Goal: Task Accomplishment & Management: Complete application form

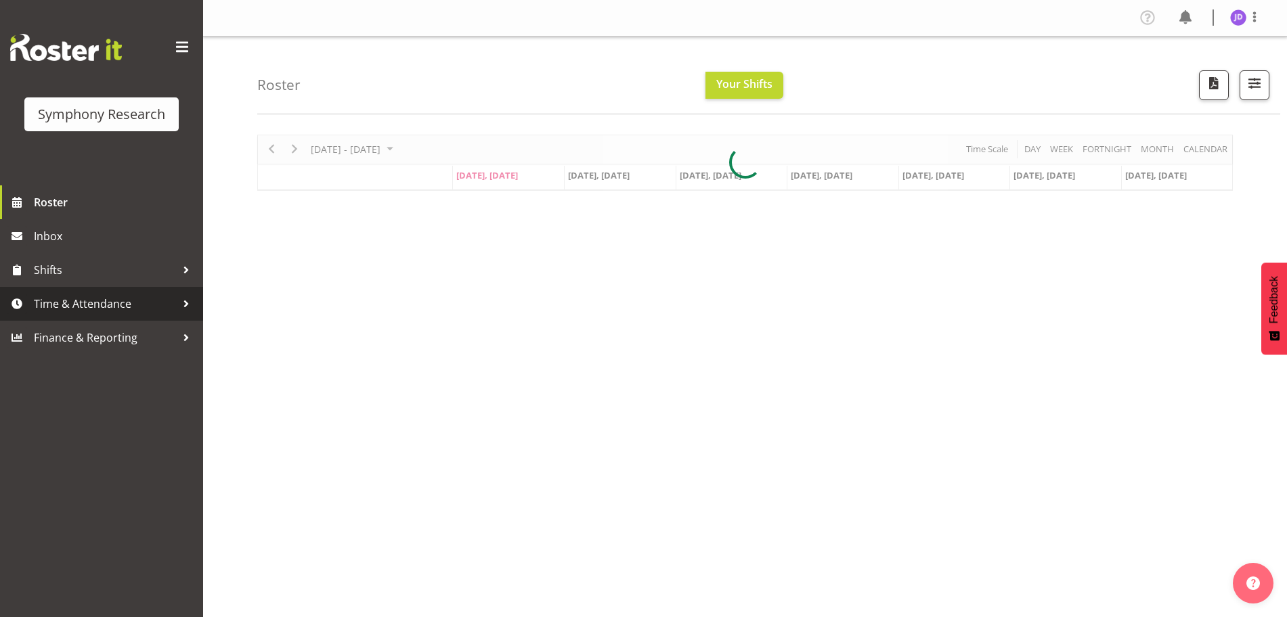
click at [64, 290] on link "Time & Attendance" at bounding box center [101, 304] width 203 height 34
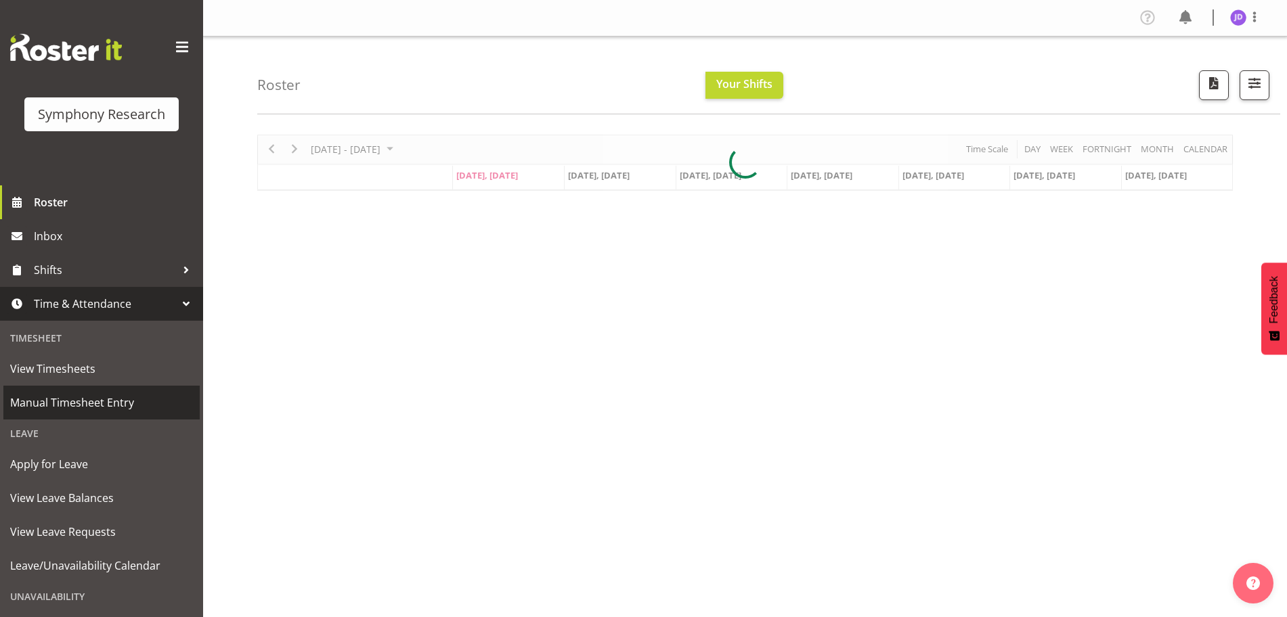
click at [74, 407] on span "Manual Timesheet Entry" at bounding box center [101, 403] width 183 height 20
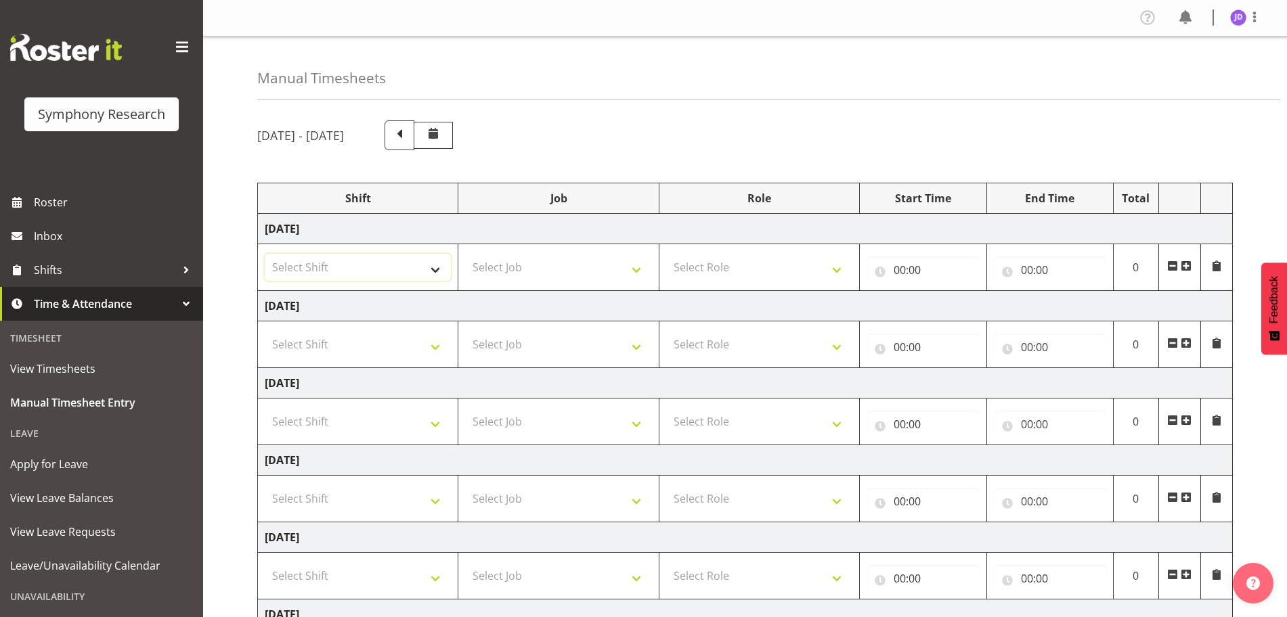
click at [433, 275] on select "Select Shift !!Weekend Residential (Roster IT Shift Label) *Business 9/10am ~ 4…" at bounding box center [358, 267] width 186 height 27
select select "26078"
click at [265, 254] on select "Select Shift !!Weekend Residential (Roster IT Shift Label) *Business 9/10am ~ 4…" at bounding box center [358, 267] width 186 height 27
click at [635, 270] on select "Select Job 550060 IF Admin 553492 World Poll Aus Wave 2 Main 2025 553493 World …" at bounding box center [558, 267] width 186 height 27
select select "10731"
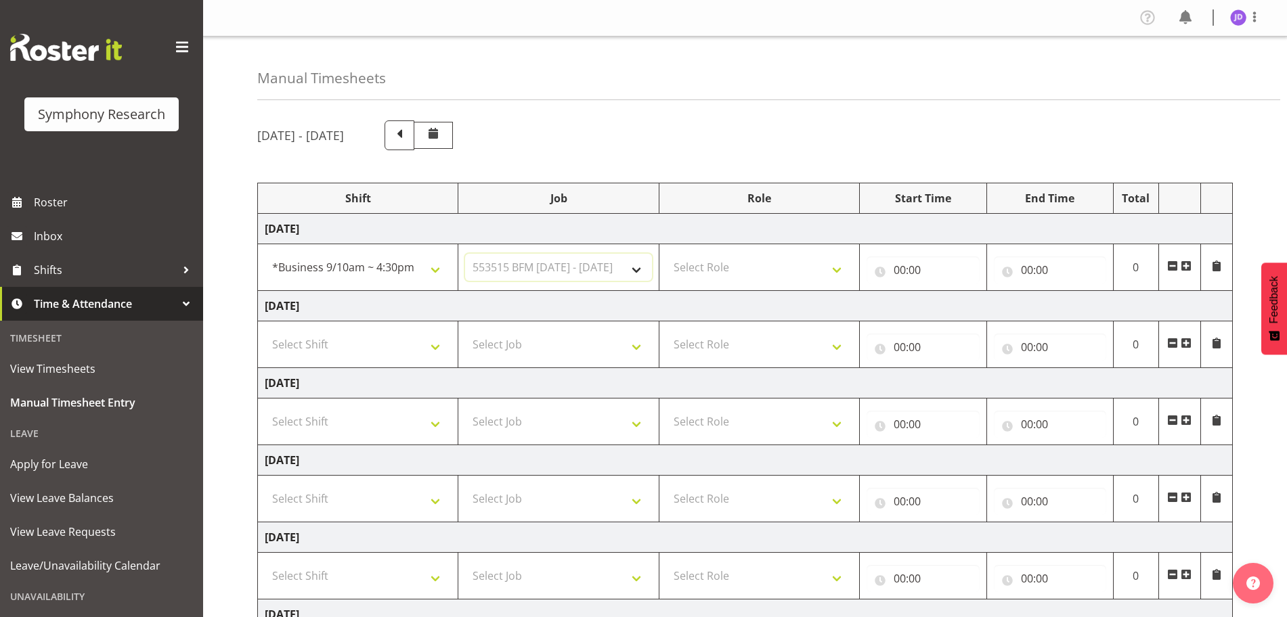
click at [465, 254] on select "Select Job 550060 IF Admin 553492 World Poll Aus Wave 2 Main 2025 553493 World …" at bounding box center [558, 267] width 186 height 27
click at [842, 273] on select "Select Role Briefing Interviewing" at bounding box center [759, 267] width 186 height 27
select select "297"
click at [666, 254] on select "Select Role Briefing Interviewing" at bounding box center [759, 267] width 186 height 27
click at [906, 269] on input "00:00" at bounding box center [923, 270] width 112 height 27
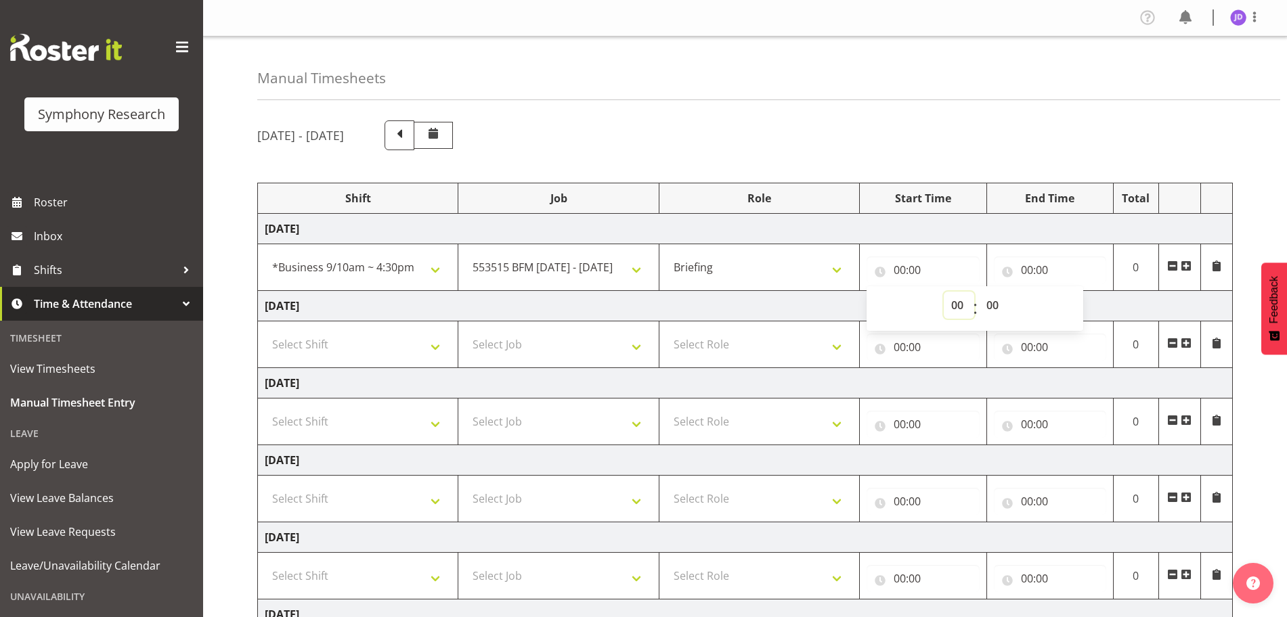
click at [955, 302] on select "00 01 02 03 04 05 06 07 08 09 10 11 12 13 14 15 16 17 18 19 20 21 22 23" at bounding box center [959, 305] width 30 height 27
select select "8"
click at [944, 292] on select "00 01 02 03 04 05 06 07 08 09 10 11 12 13 14 15 16 17 18 19 20 21 22 23" at bounding box center [959, 305] width 30 height 27
type input "08:00"
click at [997, 304] on select "00 01 02 03 04 05 06 07 08 09 10 11 12 13 14 15 16 17 18 19 20 21 22 23 24 25 2…" at bounding box center [994, 305] width 30 height 27
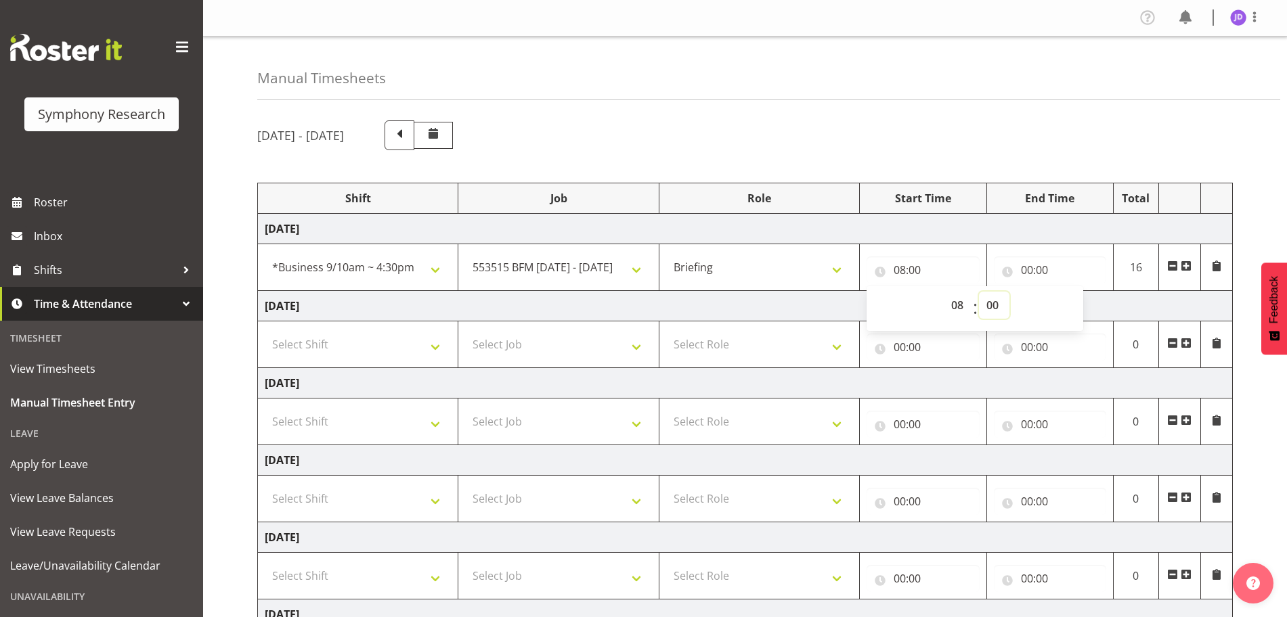
select select "27"
click at [979, 292] on select "00 01 02 03 04 05 06 07 08 09 10 11 12 13 14 15 16 17 18 19 20 21 22 23 24 25 2…" at bounding box center [994, 305] width 30 height 27
type input "08:27"
drag, startPoint x: 1024, startPoint y: 269, endPoint x: 1071, endPoint y: 299, distance: 55.4
click at [1025, 269] on input "00:00" at bounding box center [1050, 270] width 112 height 27
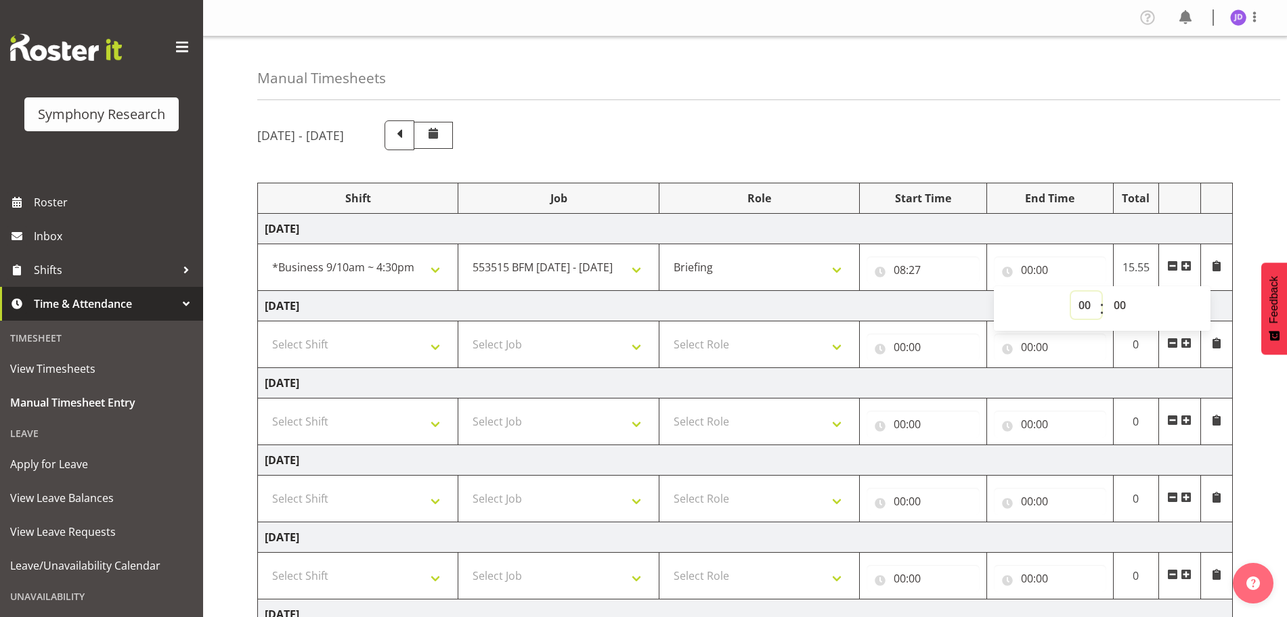
click at [1082, 305] on select "00 01 02 03 04 05 06 07 08 09 10 11 12 13 14 15 16 17 18 19 20 21 22 23" at bounding box center [1086, 305] width 30 height 27
select select "8"
click at [1071, 292] on select "00 01 02 03 04 05 06 07 08 09 10 11 12 13 14 15 16 17 18 19 20 21 22 23" at bounding box center [1086, 305] width 30 height 27
type input "08:00"
click at [1122, 304] on select "00 01 02 03 04 05 06 07 08 09 10 11 12 13 14 15 16 17 18 19 20 21 22 23 24 25 2…" at bounding box center [1121, 305] width 30 height 27
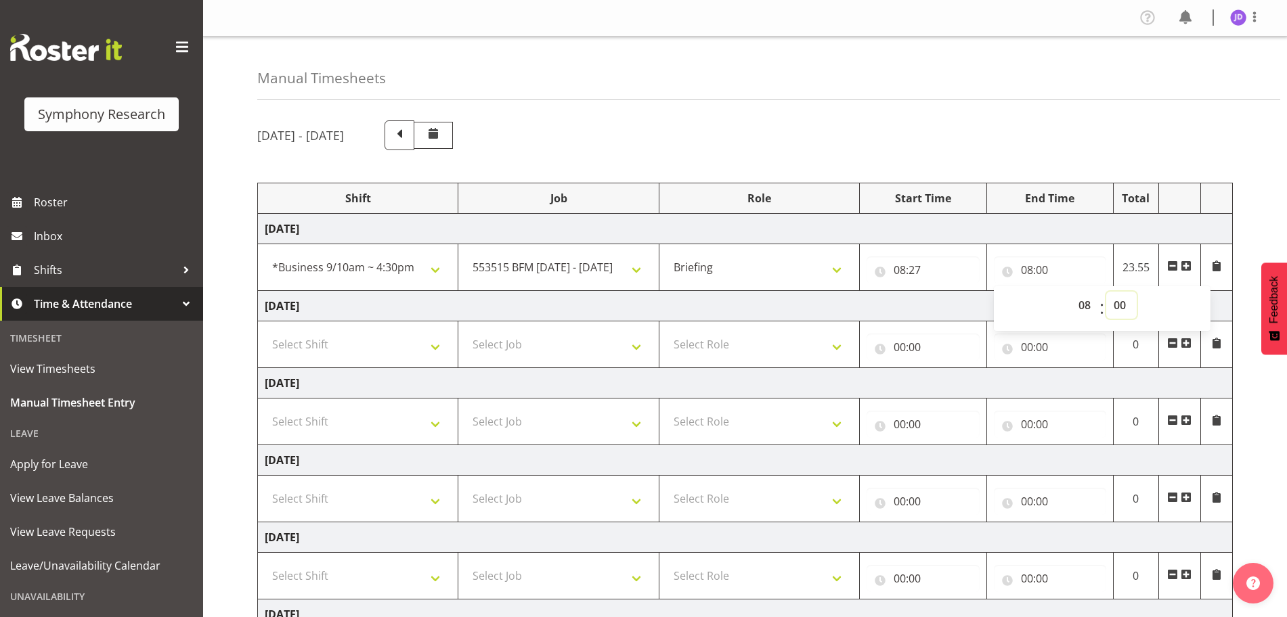
select select "31"
click at [1106, 292] on select "00 01 02 03 04 05 06 07 08 09 10 11 12 13 14 15 16 17 18 19 20 21 22 23 24 25 2…" at bounding box center [1121, 305] width 30 height 27
type input "08:31"
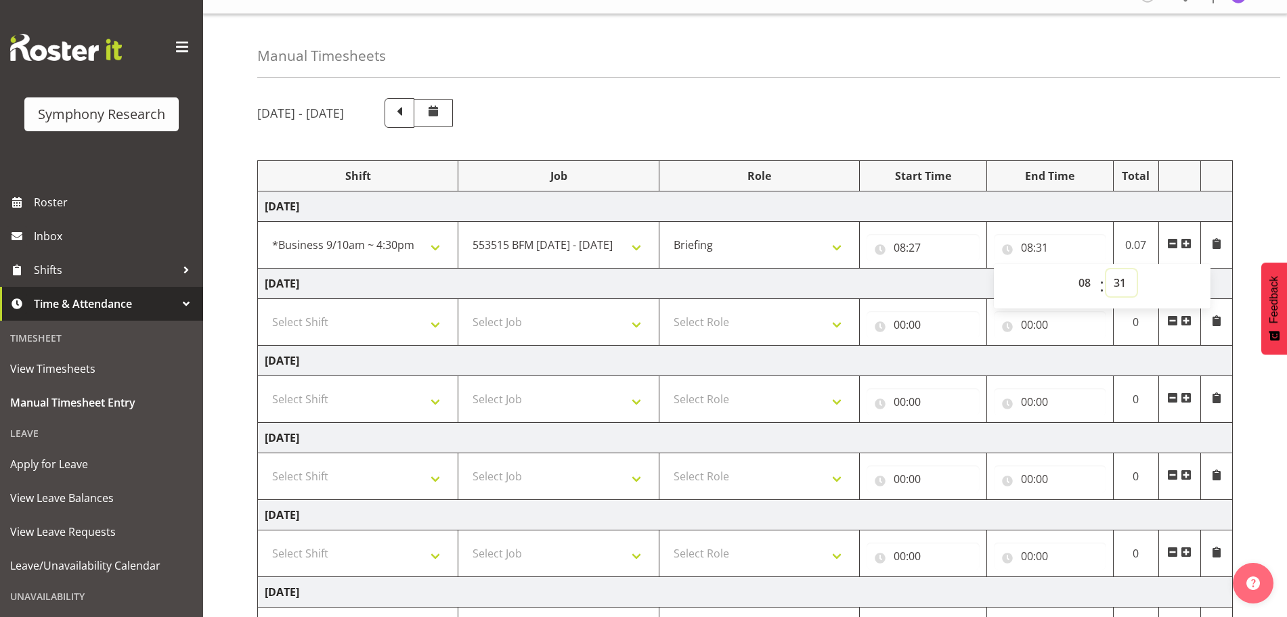
scroll to position [225, 0]
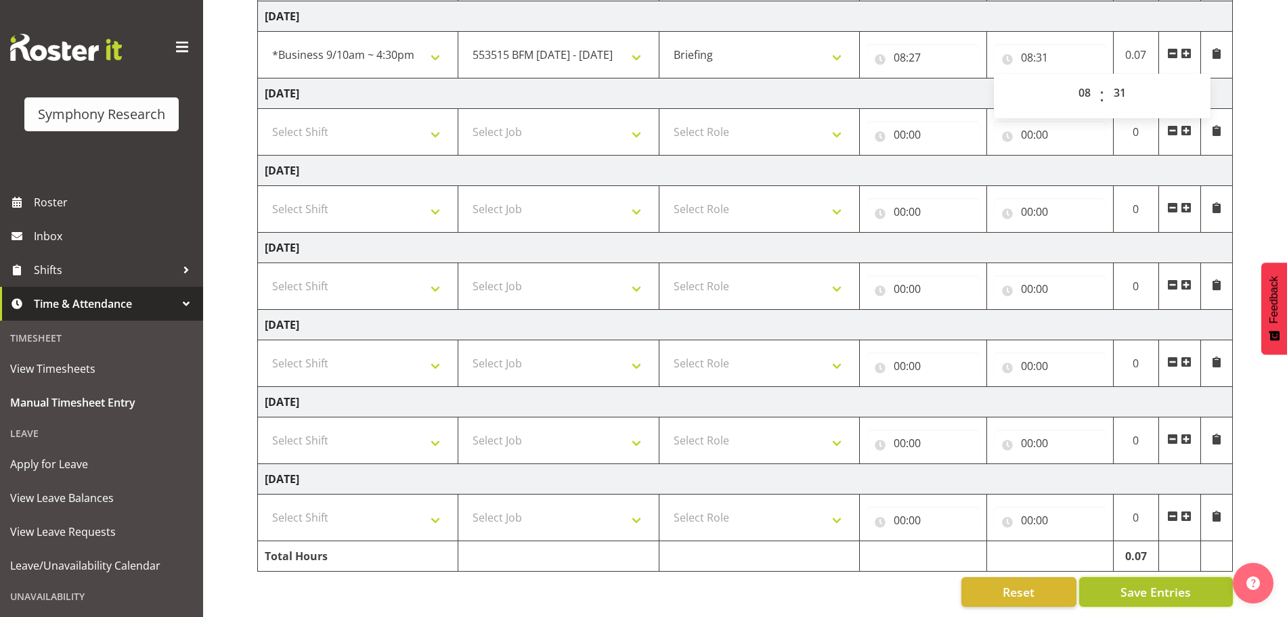
click at [1179, 584] on span "Save Entries" at bounding box center [1155, 593] width 70 height 18
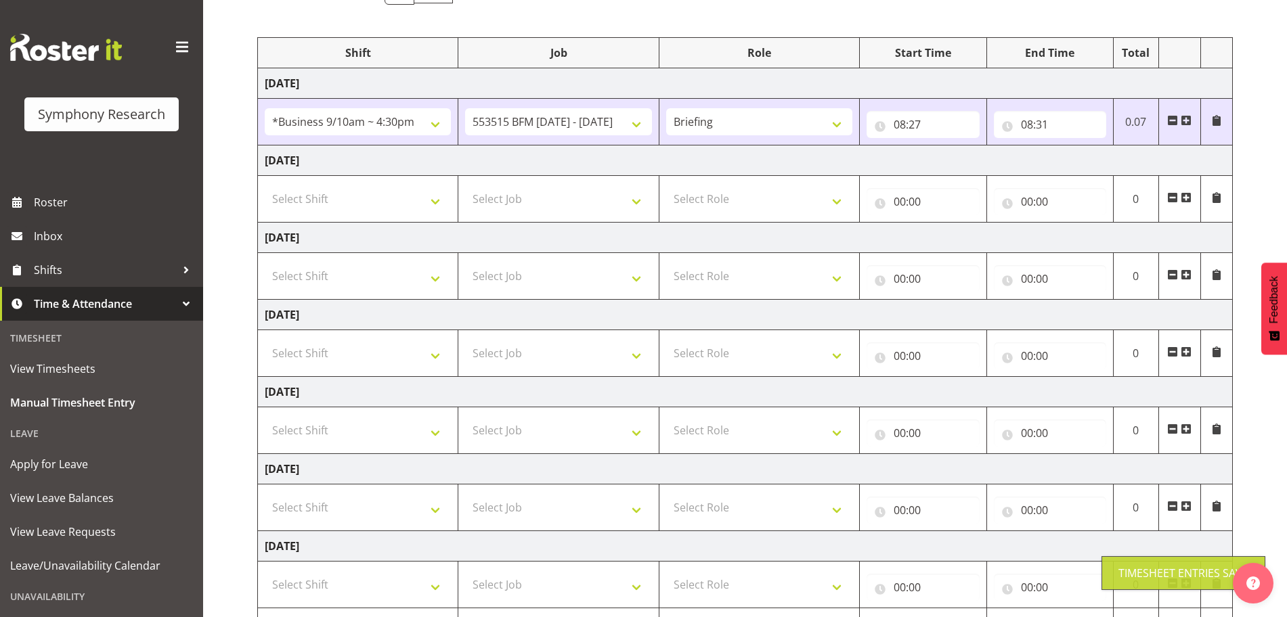
scroll to position [0, 0]
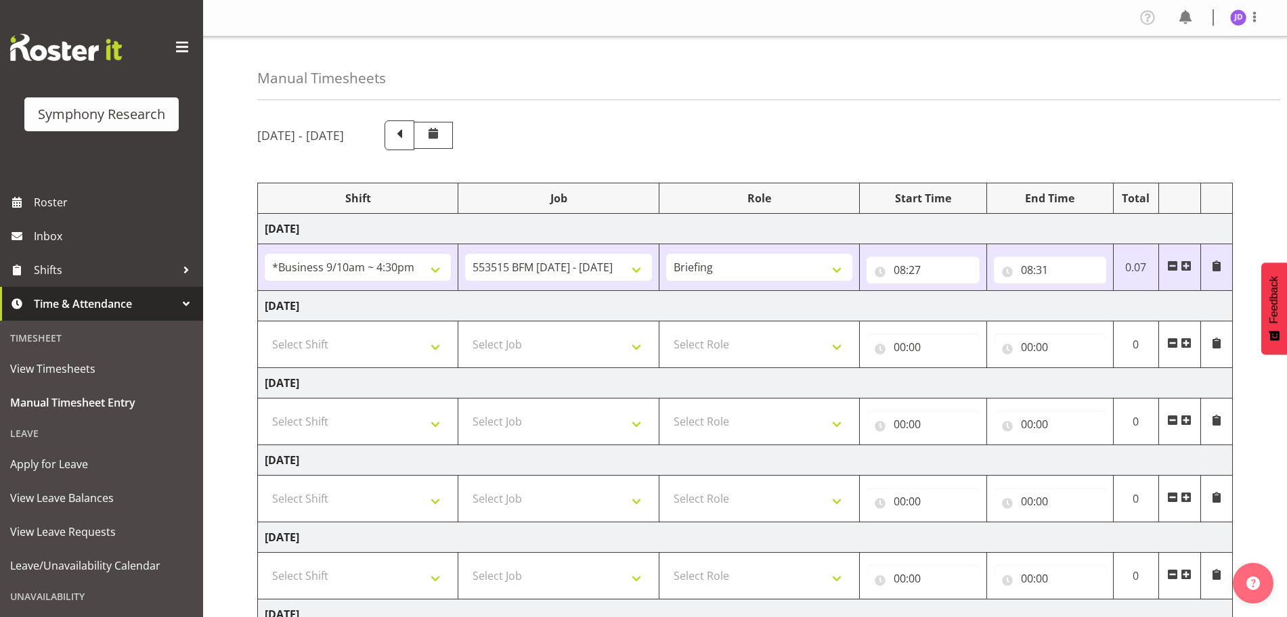
click at [1189, 267] on span at bounding box center [1186, 266] width 11 height 11
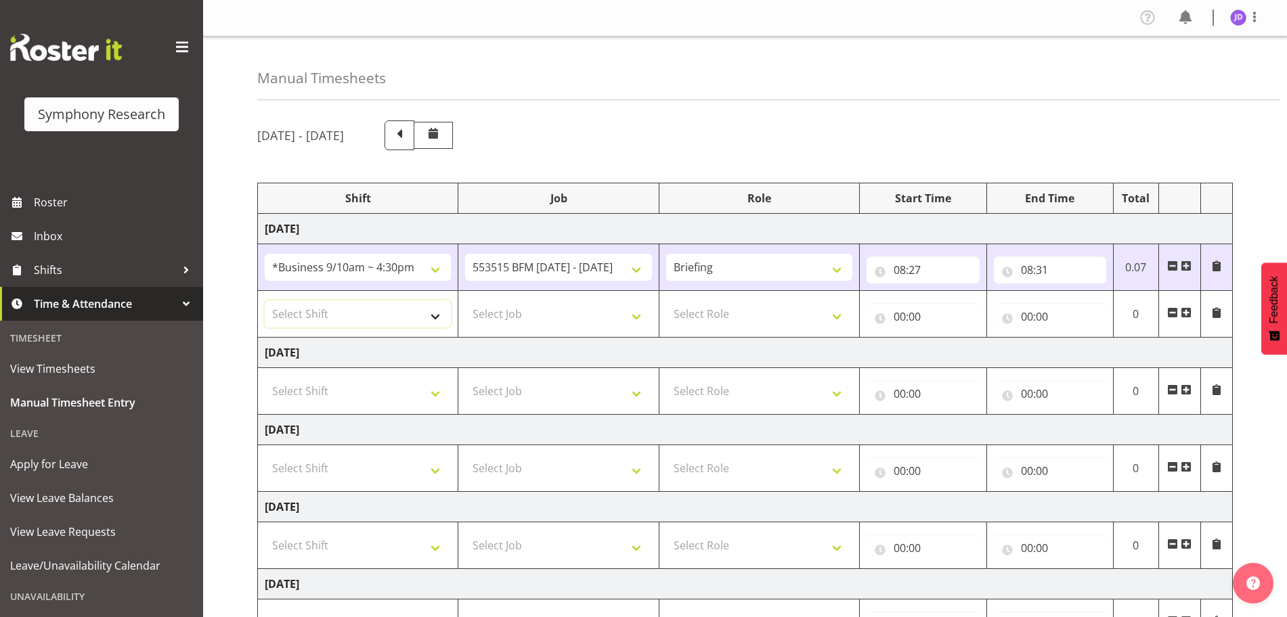
click at [437, 318] on select "Select Shift !!Weekend Residential (Roster IT Shift Label) *Business 9/10am ~ 4…" at bounding box center [358, 314] width 186 height 27
select select "26078"
click at [265, 301] on select "Select Shift !!Weekend Residential (Roster IT Shift Label) *Business 9/10am ~ 4…" at bounding box center [358, 314] width 186 height 27
click at [637, 318] on select "Select Job 550060 IF Admin 553492 World Poll Aus Wave 2 Main 2025 553493 World …" at bounding box center [558, 314] width 186 height 27
select select "10731"
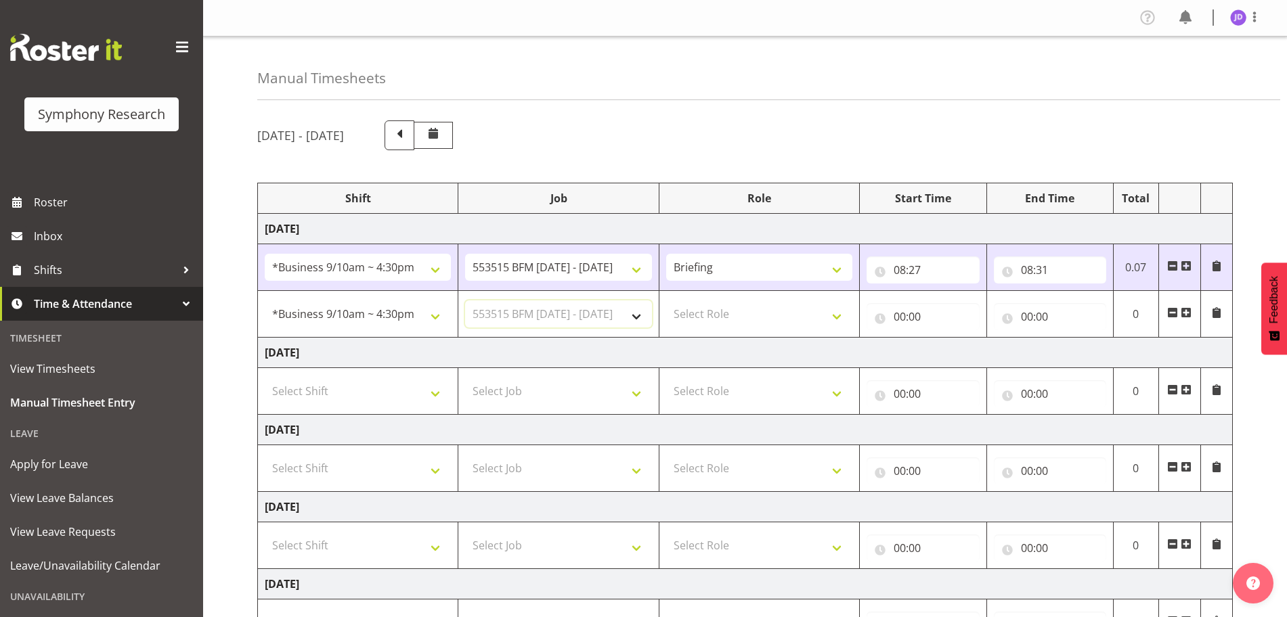
click at [465, 301] on select "Select Job 550060 IF Admin 553492 World Poll Aus Wave 2 Main 2025 553493 World …" at bounding box center [558, 314] width 186 height 27
click at [833, 313] on select "Select Role Briefing Interviewing" at bounding box center [759, 314] width 186 height 27
select select "47"
click at [666, 301] on select "Select Role Briefing Interviewing" at bounding box center [759, 314] width 186 height 27
click at [899, 317] on input "00:00" at bounding box center [923, 316] width 112 height 27
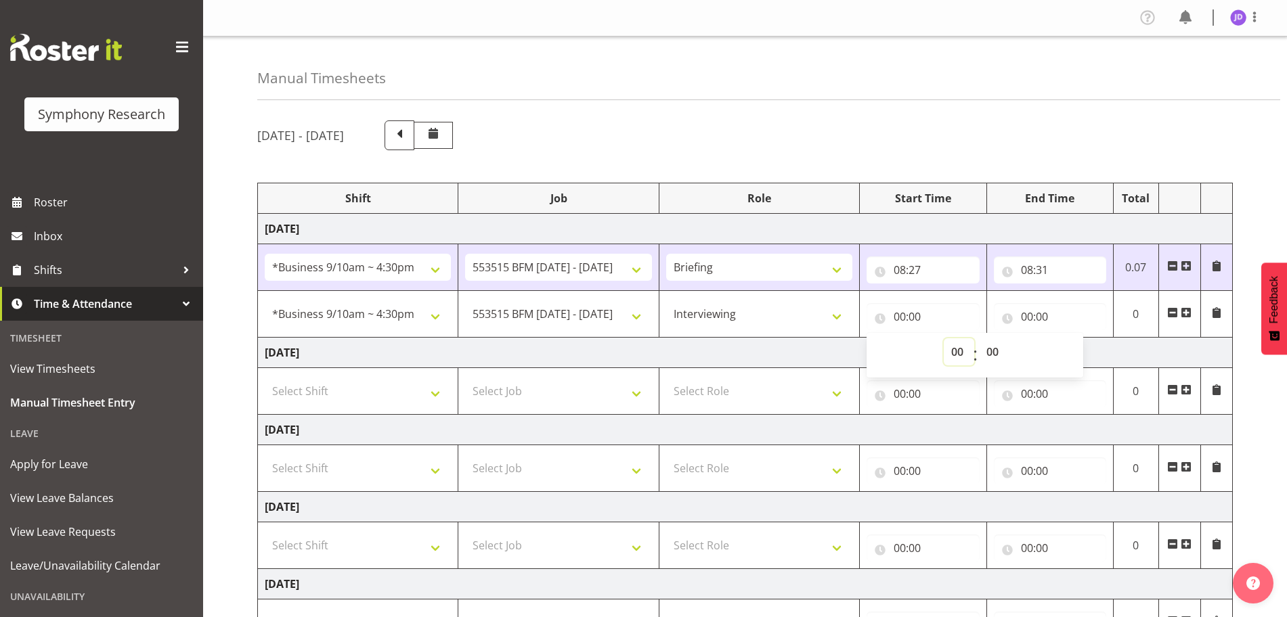
click at [960, 353] on select "00 01 02 03 04 05 06 07 08 09 10 11 12 13 14 15 16 17 18 19 20 21 22 23" at bounding box center [959, 351] width 30 height 27
select select "8"
click at [944, 338] on select "00 01 02 03 04 05 06 07 08 09 10 11 12 13 14 15 16 17 18 19 20 21 22 23" at bounding box center [959, 351] width 30 height 27
type input "08:00"
click at [992, 351] on select "00 01 02 03 04 05 06 07 08 09 10 11 12 13 14 15 16 17 18 19 20 21 22 23 24 25 2…" at bounding box center [994, 351] width 30 height 27
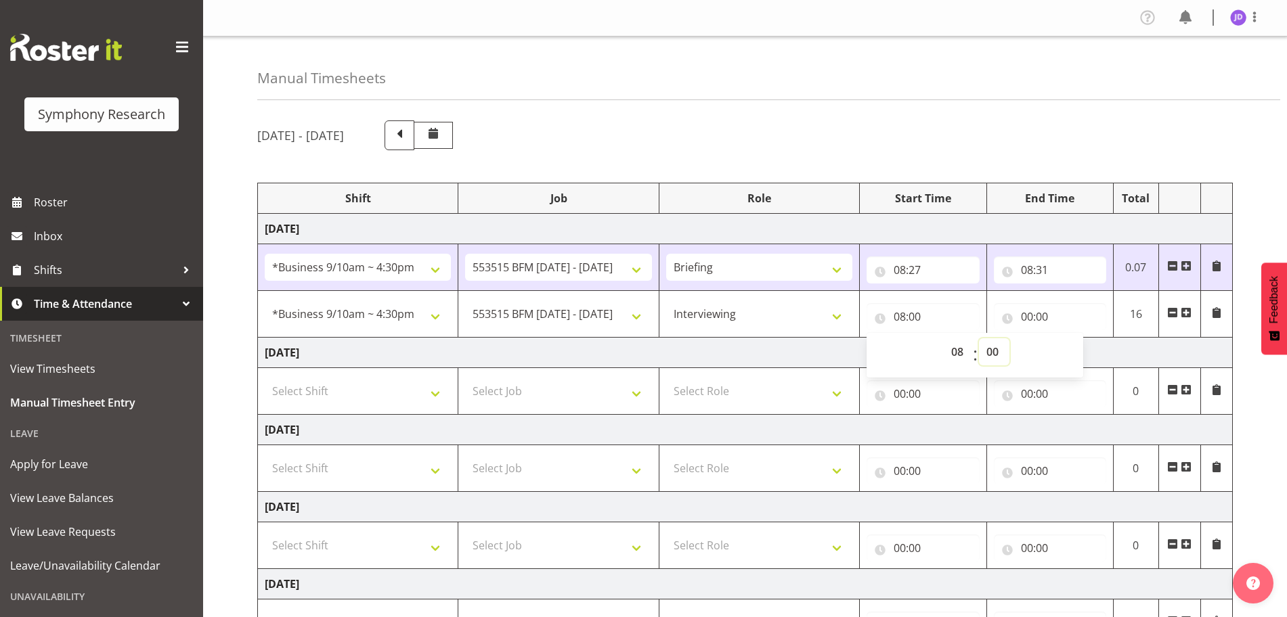
select select "31"
click at [979, 338] on select "00 01 02 03 04 05 06 07 08 09 10 11 12 13 14 15 16 17 18 19 20 21 22 23 24 25 2…" at bounding box center [994, 351] width 30 height 27
type input "08:31"
click at [1026, 318] on input "00:00" at bounding box center [1050, 316] width 112 height 27
click at [1085, 349] on select "00 01 02 03 04 05 06 07 08 09 10 11 12 13 14 15 16 17 18 19 20 21 22 23" at bounding box center [1086, 351] width 30 height 27
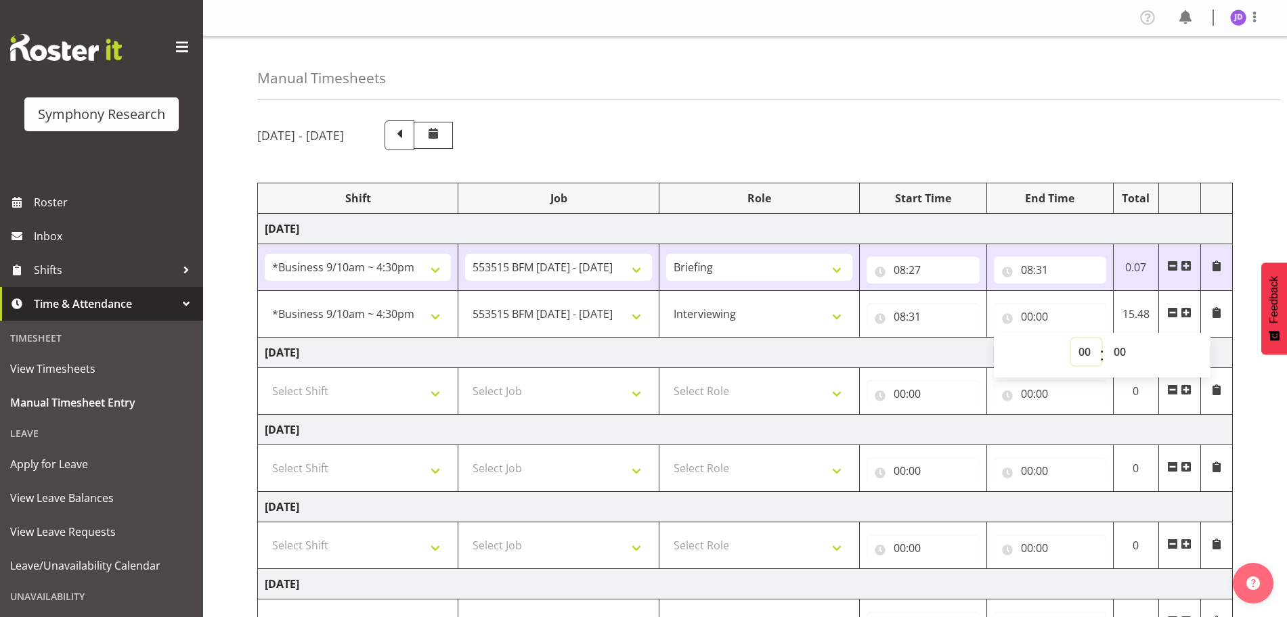
select select "12"
click at [1071, 338] on select "00 01 02 03 04 05 06 07 08 09 10 11 12 13 14 15 16 17 18 19 20 21 22 23" at bounding box center [1086, 351] width 30 height 27
type input "12:00"
click at [1124, 352] on select "00 01 02 03 04 05 06 07 08 09 10 11 12 13 14 15 16 17 18 19 20 21 22 23 24 25 2…" at bounding box center [1121, 351] width 30 height 27
select select "30"
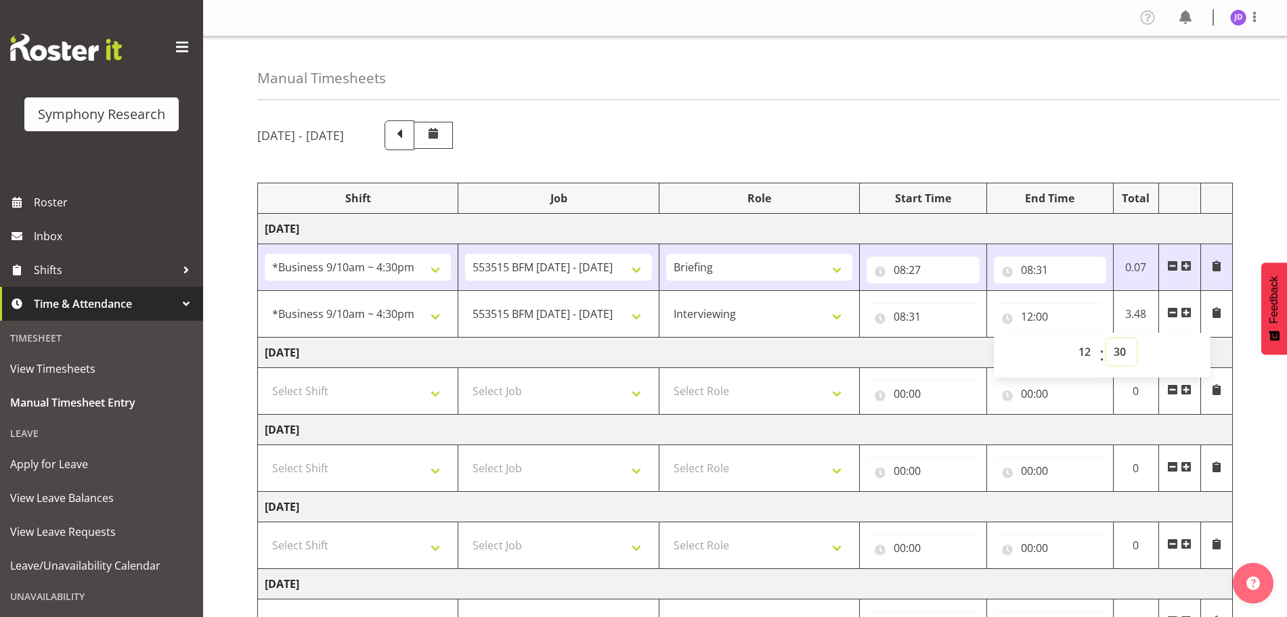
click at [1106, 338] on select "00 01 02 03 04 05 06 07 08 09 10 11 12 13 14 15 16 17 18 19 20 21 22 23 24 25 2…" at bounding box center [1121, 351] width 30 height 27
type input "12:30"
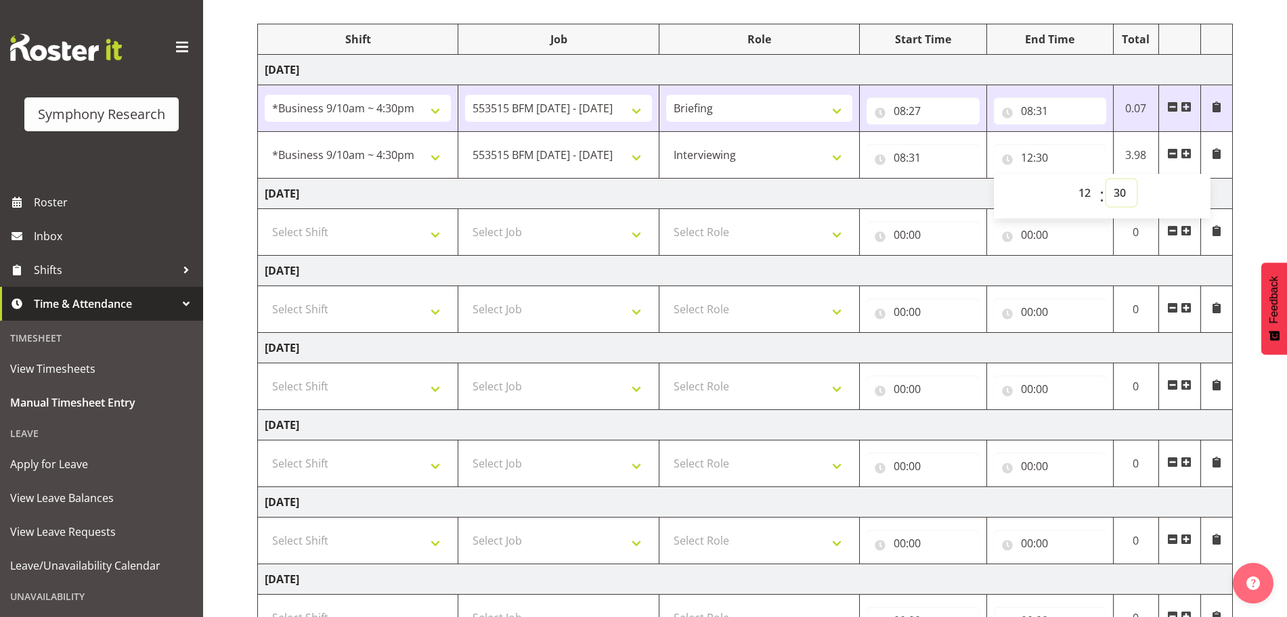
scroll to position [272, 0]
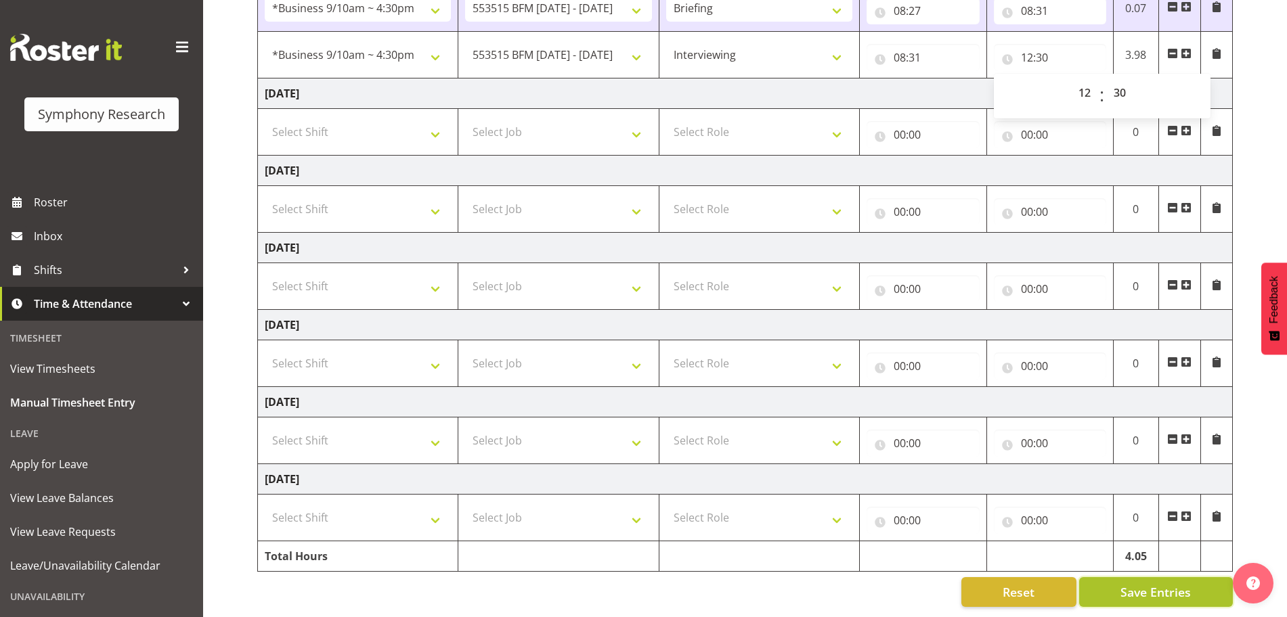
click at [1154, 588] on span "Save Entries" at bounding box center [1155, 593] width 70 height 18
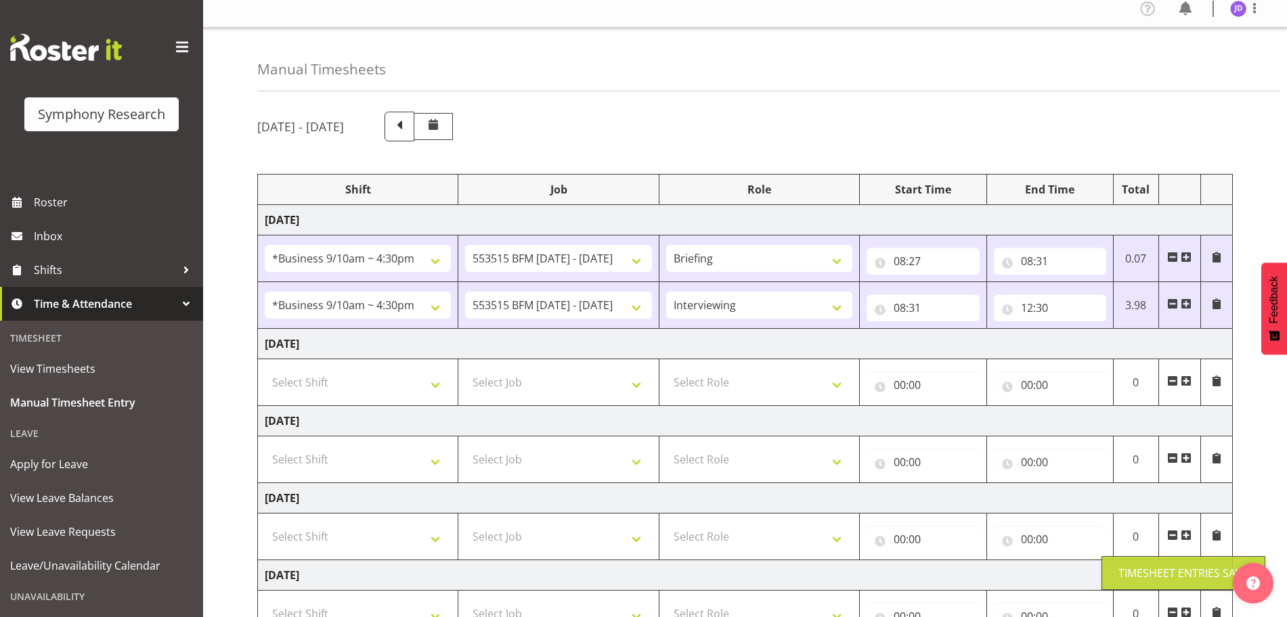
scroll to position [0, 0]
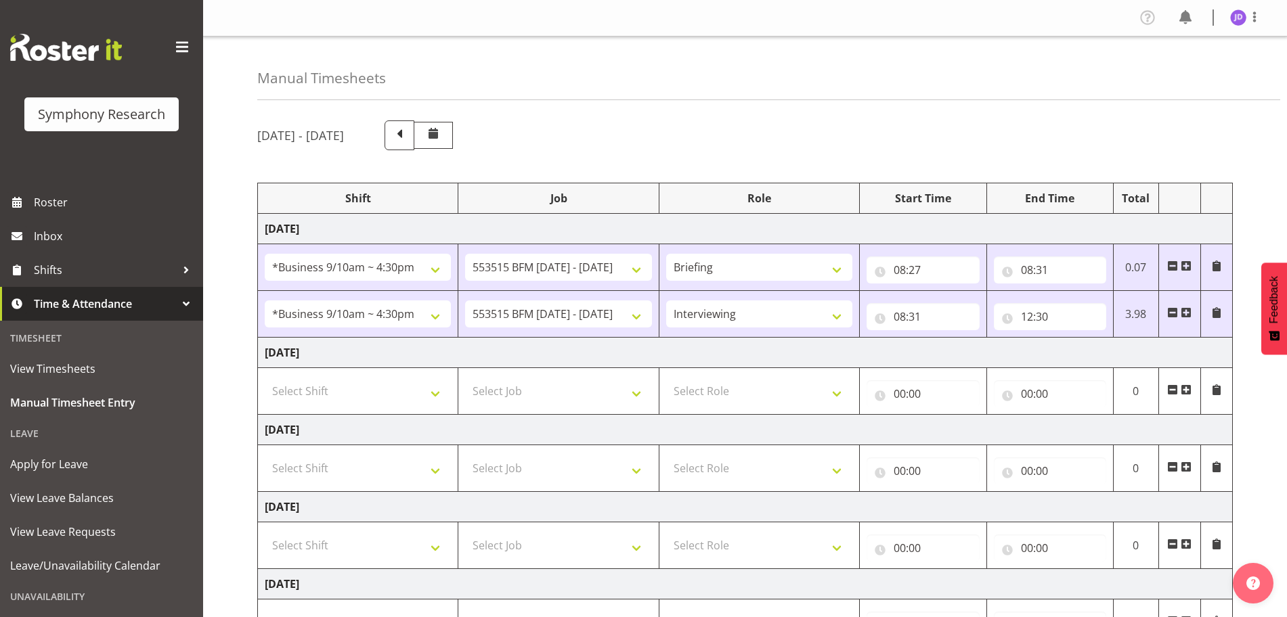
click at [1188, 313] on span at bounding box center [1186, 312] width 11 height 11
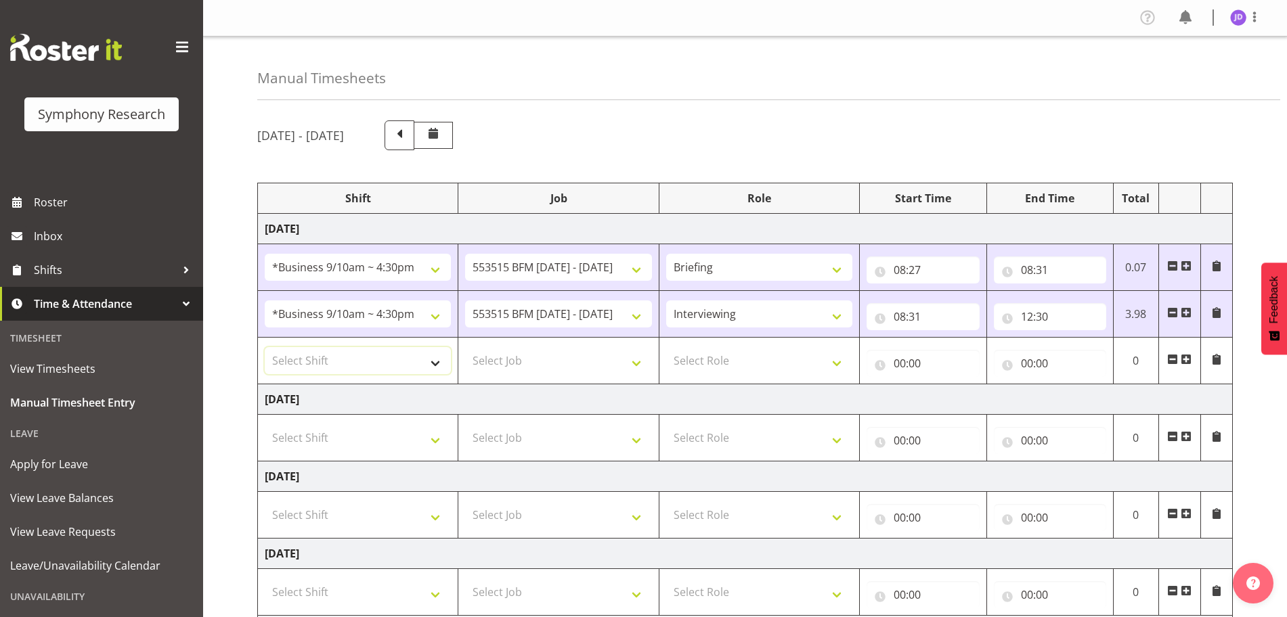
click at [435, 364] on select "Select Shift !!Weekend Residential (Roster IT Shift Label) *Business 9/10am ~ 4…" at bounding box center [358, 360] width 186 height 27
select select "26078"
click at [265, 347] on select "Select Shift !!Weekend Residential (Roster IT Shift Label) *Business 9/10am ~ 4…" at bounding box center [358, 360] width 186 height 27
click at [635, 359] on select "Select Job 550060 IF Admin 553492 World Poll Aus Wave 2 Main 2025 553493 World …" at bounding box center [558, 360] width 186 height 27
select select "10731"
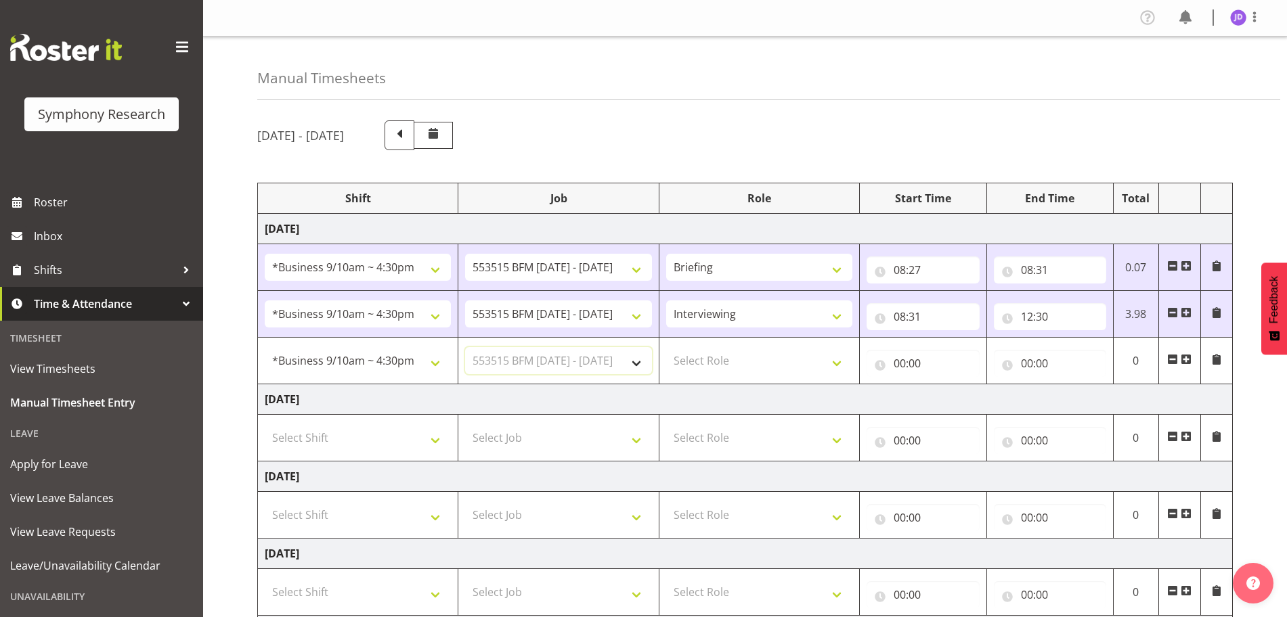
click at [465, 347] on select "Select Job 550060 IF Admin 553492 World Poll Aus Wave 2 Main 2025 553493 World …" at bounding box center [558, 360] width 186 height 27
click at [837, 361] on select "Select Role Briefing Interviewing" at bounding box center [759, 360] width 186 height 27
select select "47"
click at [666, 347] on select "Select Role Briefing Interviewing" at bounding box center [759, 360] width 186 height 27
drag, startPoint x: 903, startPoint y: 359, endPoint x: 936, endPoint y: 380, distance: 38.9
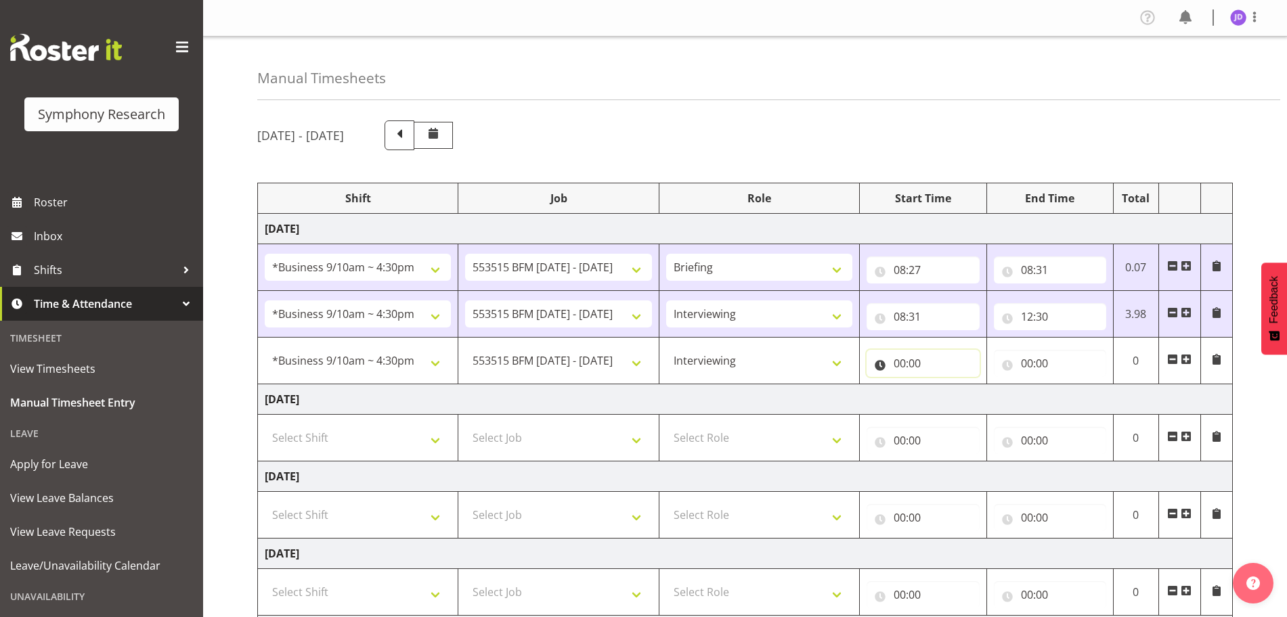
click at [905, 364] on input "00:00" at bounding box center [923, 363] width 112 height 27
click at [959, 397] on select "00 01 02 03 04 05 06 07 08 09 10 11 12 13 14 15 16 17 18 19 20 21 22 23" at bounding box center [959, 398] width 30 height 27
select select "13"
click at [944, 385] on select "00 01 02 03 04 05 06 07 08 09 10 11 12 13 14 15 16 17 18 19 20 21 22 23" at bounding box center [959, 398] width 30 height 27
type input "13:00"
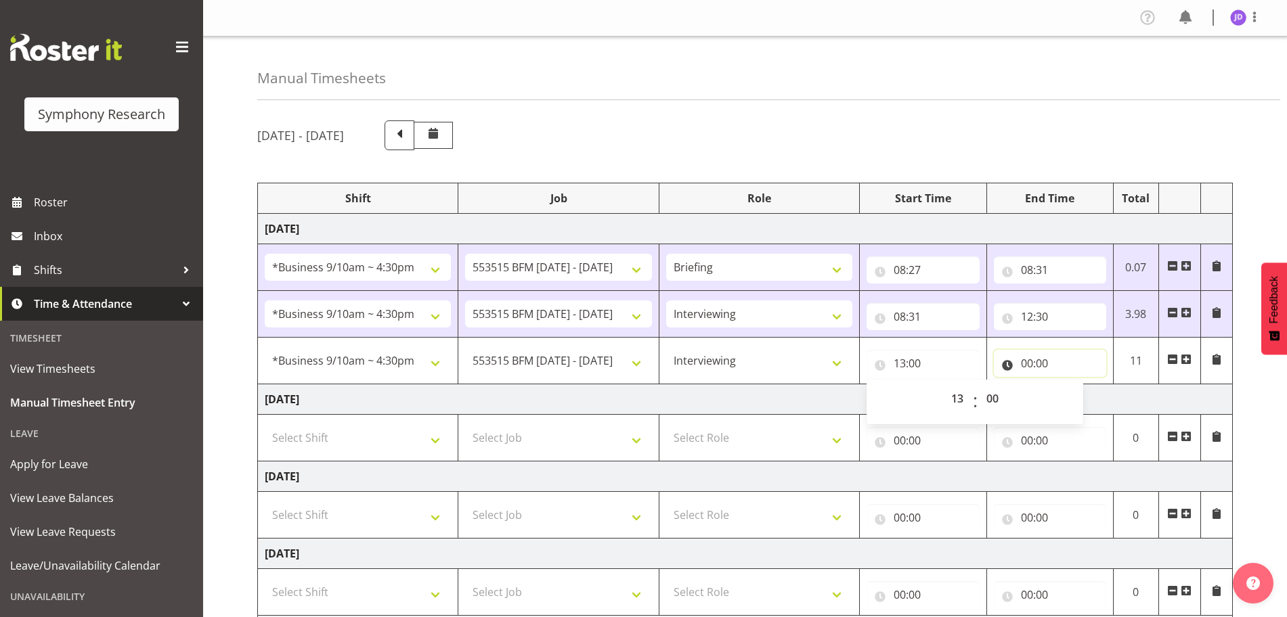
click at [1024, 357] on input "00:00" at bounding box center [1050, 363] width 112 height 27
click at [1083, 396] on select "00 01 02 03 04 05 06 07 08 09 10 11 12 13 14 15 16 17 18 19 20 21 22 23" at bounding box center [1086, 398] width 30 height 27
select select "16"
click at [1071, 385] on select "00 01 02 03 04 05 06 07 08 09 10 11 12 13 14 15 16 17 18 19 20 21 22 23" at bounding box center [1086, 398] width 30 height 27
type input "16:00"
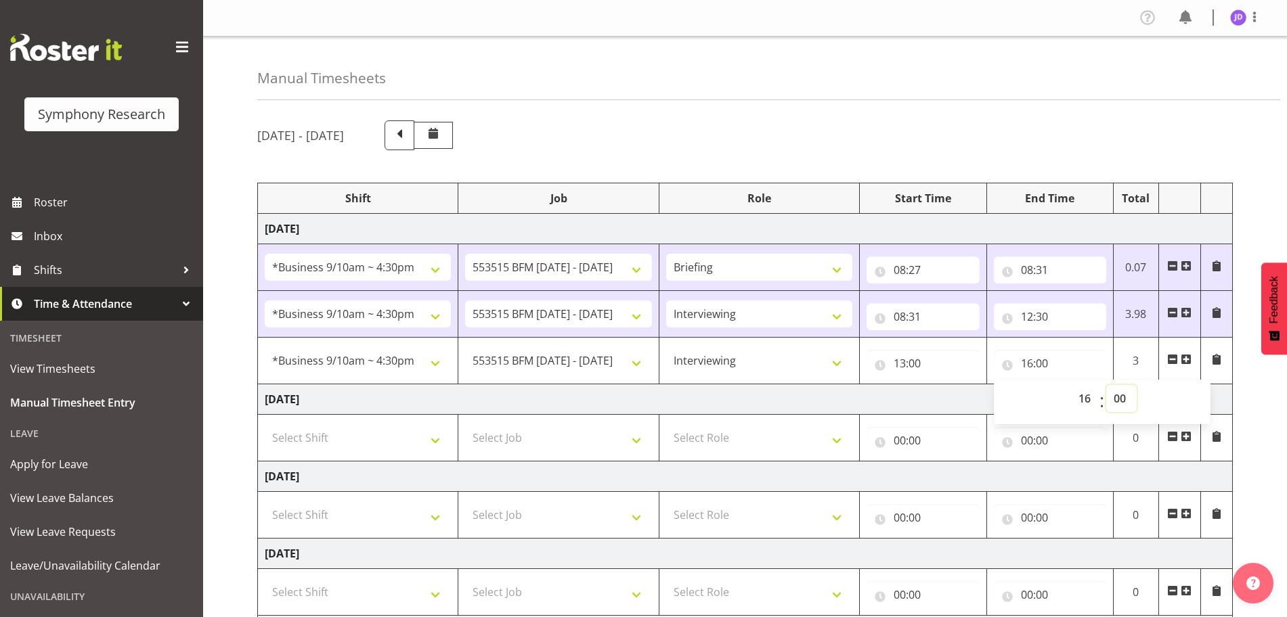
click at [1118, 400] on select "00 01 02 03 04 05 06 07 08 09 10 11 12 13 14 15 16 17 18 19 20 21 22 23 24 25 2…" at bounding box center [1121, 398] width 30 height 27
select select "38"
click at [1106, 385] on select "00 01 02 03 04 05 06 07 08 09 10 11 12 13 14 15 16 17 18 19 20 21 22 23 24 25 2…" at bounding box center [1121, 398] width 30 height 27
type input "16:38"
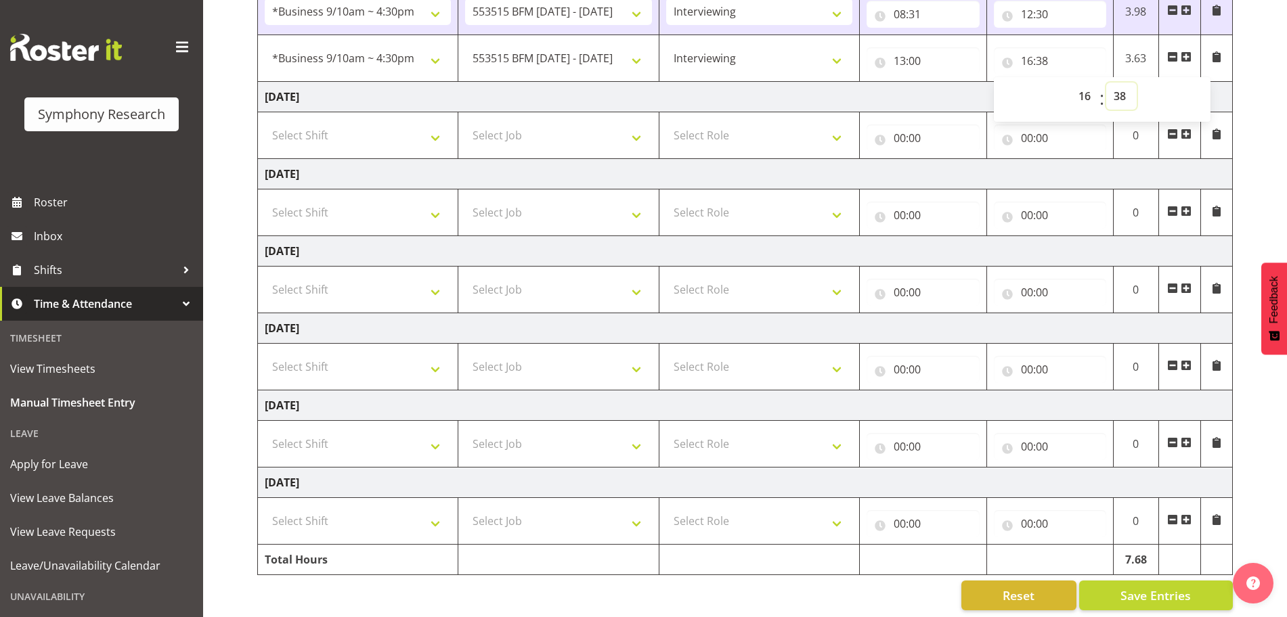
scroll to position [319, 0]
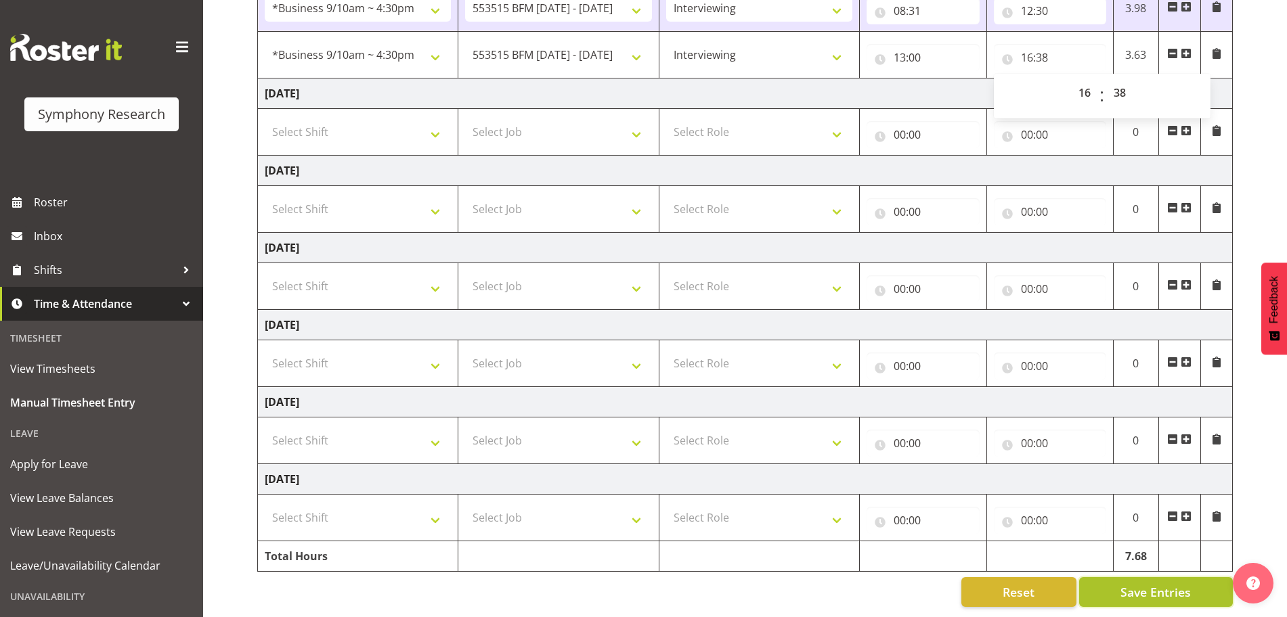
click at [1164, 584] on span "Save Entries" at bounding box center [1155, 593] width 70 height 18
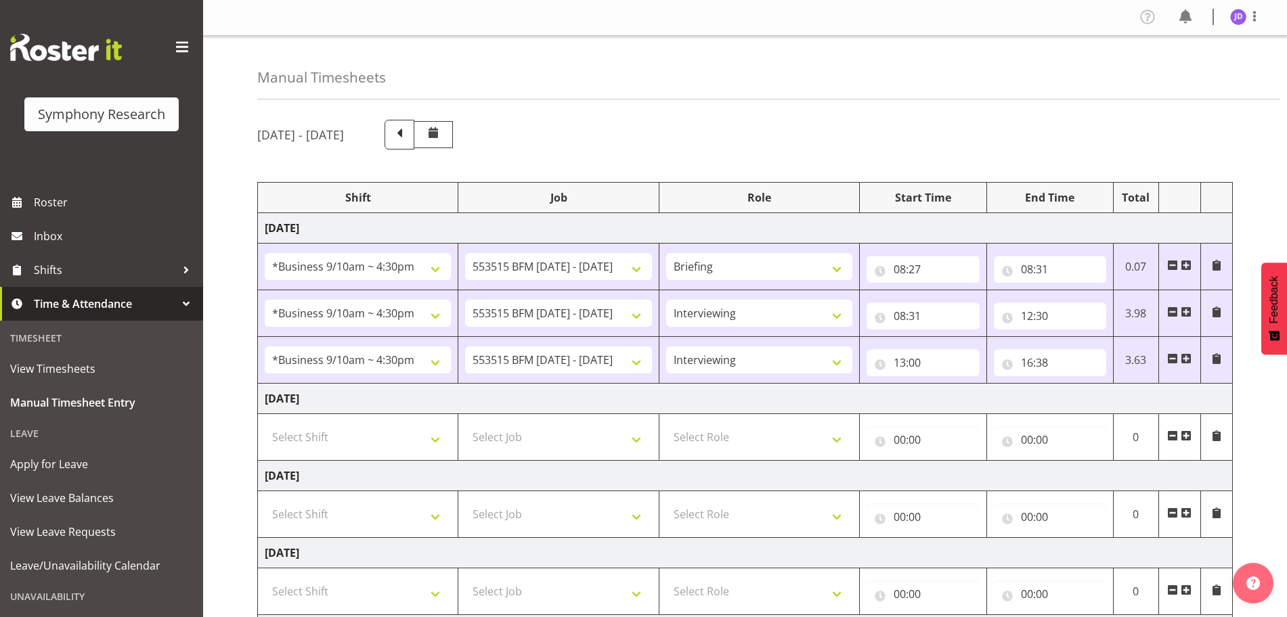
scroll to position [0, 0]
click at [1254, 20] on span at bounding box center [1254, 17] width 16 height 16
click at [1185, 65] on link "Log Out" at bounding box center [1198, 71] width 130 height 24
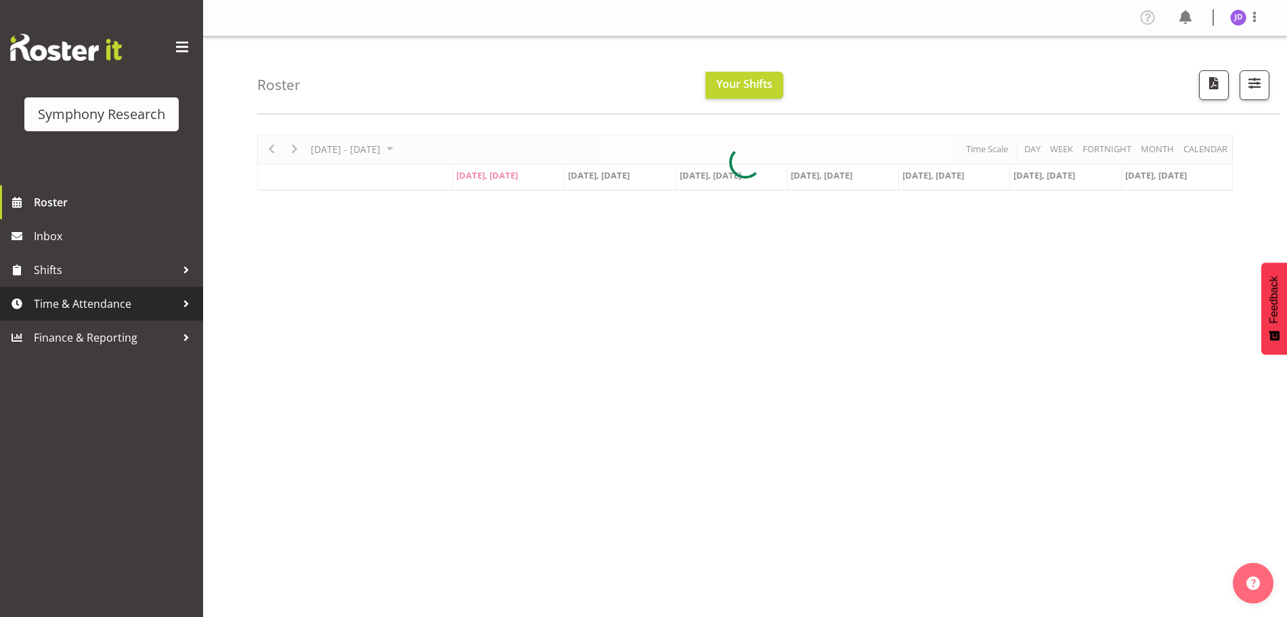
click at [60, 302] on span "Time & Attendance" at bounding box center [105, 304] width 142 height 20
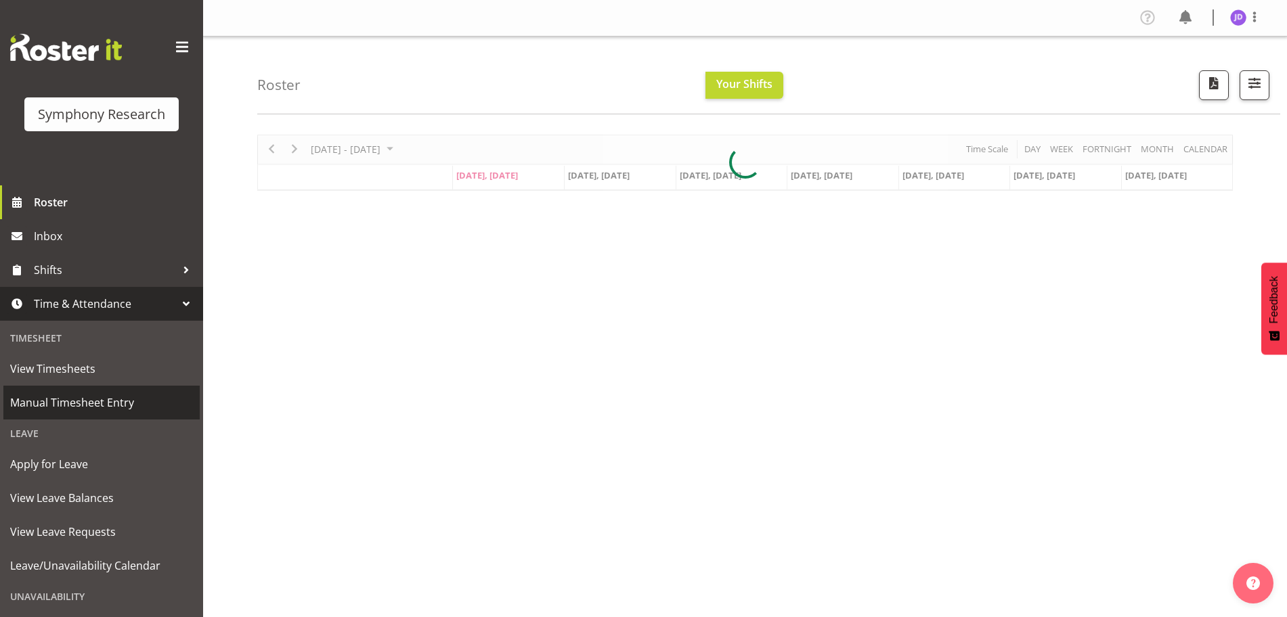
click at [98, 403] on span "Manual Timesheet Entry" at bounding box center [101, 403] width 183 height 20
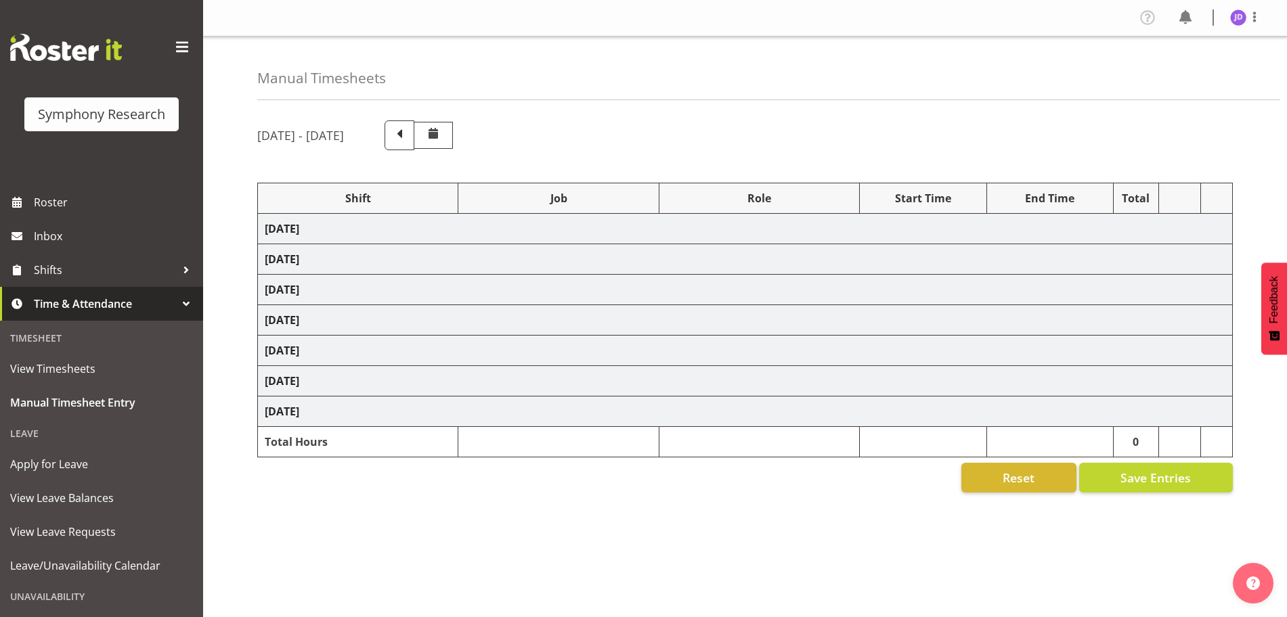
select select "26078"
select select "10731"
select select "26078"
select select "10731"
select select "47"
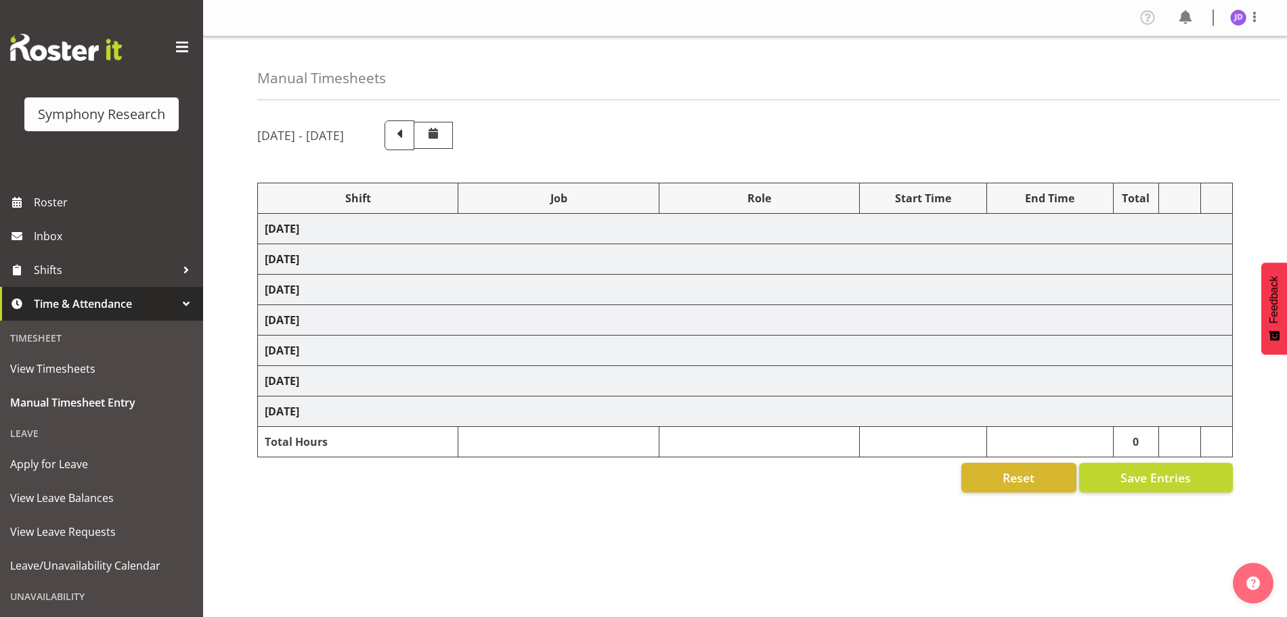
select select "26078"
select select "10731"
select select "47"
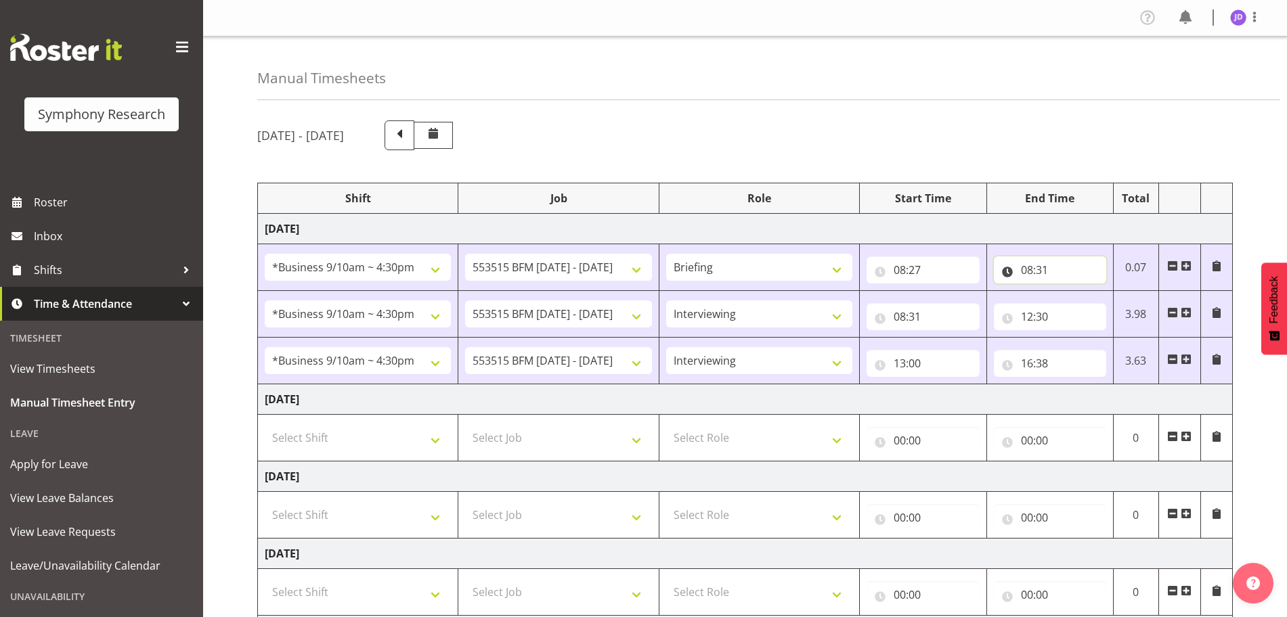
click at [1060, 267] on input "08:31" at bounding box center [1050, 270] width 112 height 27
click at [1062, 265] on input "08:31" at bounding box center [1050, 270] width 112 height 27
click at [1216, 267] on span at bounding box center [1216, 266] width 11 height 11
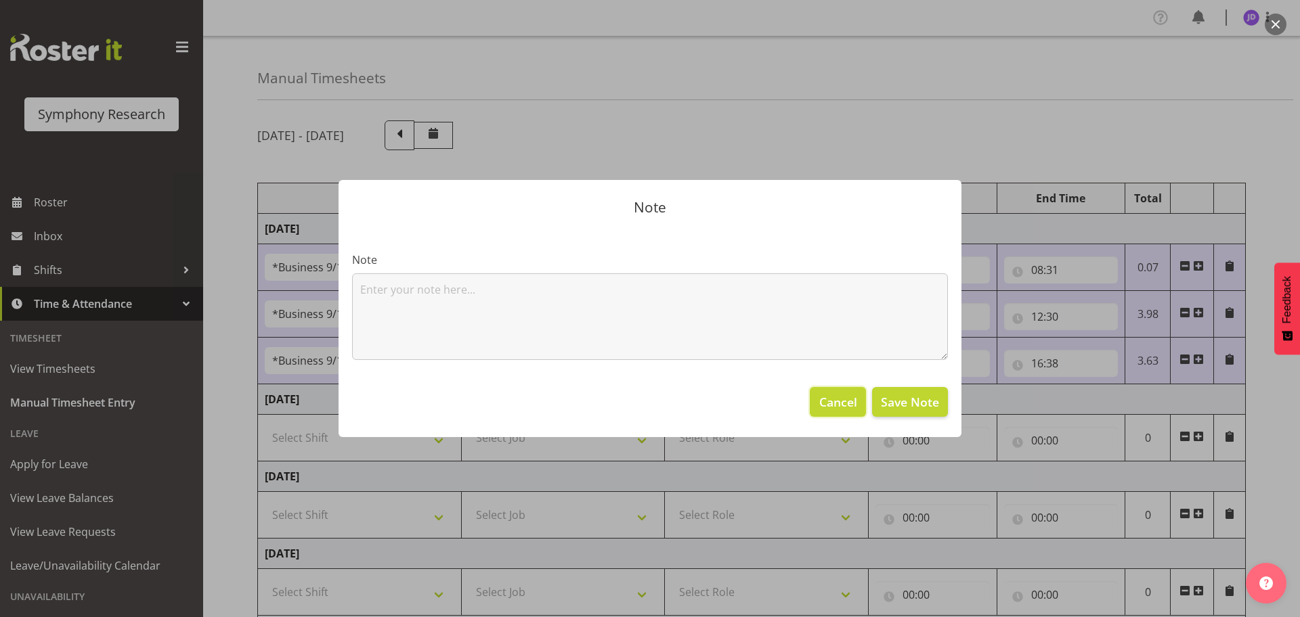
click at [830, 409] on span "Cancel" at bounding box center [838, 402] width 38 height 18
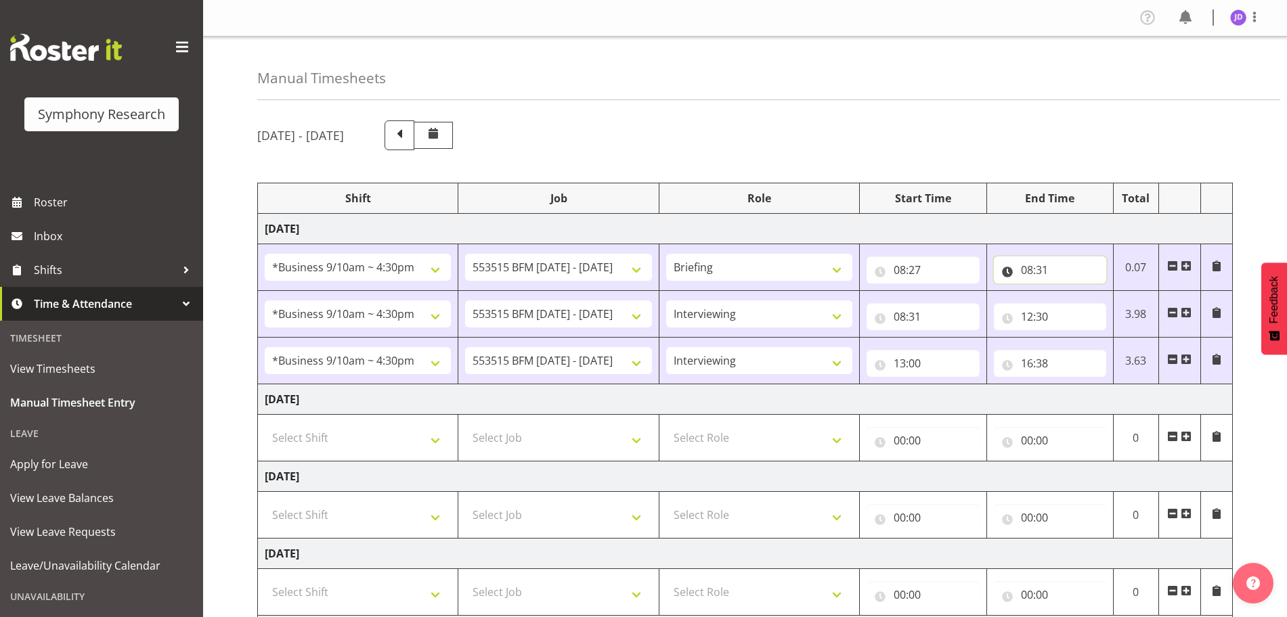
click at [1062, 263] on input "08:31" at bounding box center [1050, 270] width 112 height 27
click at [1130, 302] on select "00 01 02 03 04 05 06 07 08 09 10 11 12 13 14 15 16 17 18 19 20 21 22 23 24 25 2…" at bounding box center [1121, 305] width 30 height 27
select select "38"
click at [1106, 292] on select "00 01 02 03 04 05 06 07 08 09 10 11 12 13 14 15 16 17 18 19 20 21 22 23 24 25 2…" at bounding box center [1121, 305] width 30 height 27
type input "08:38"
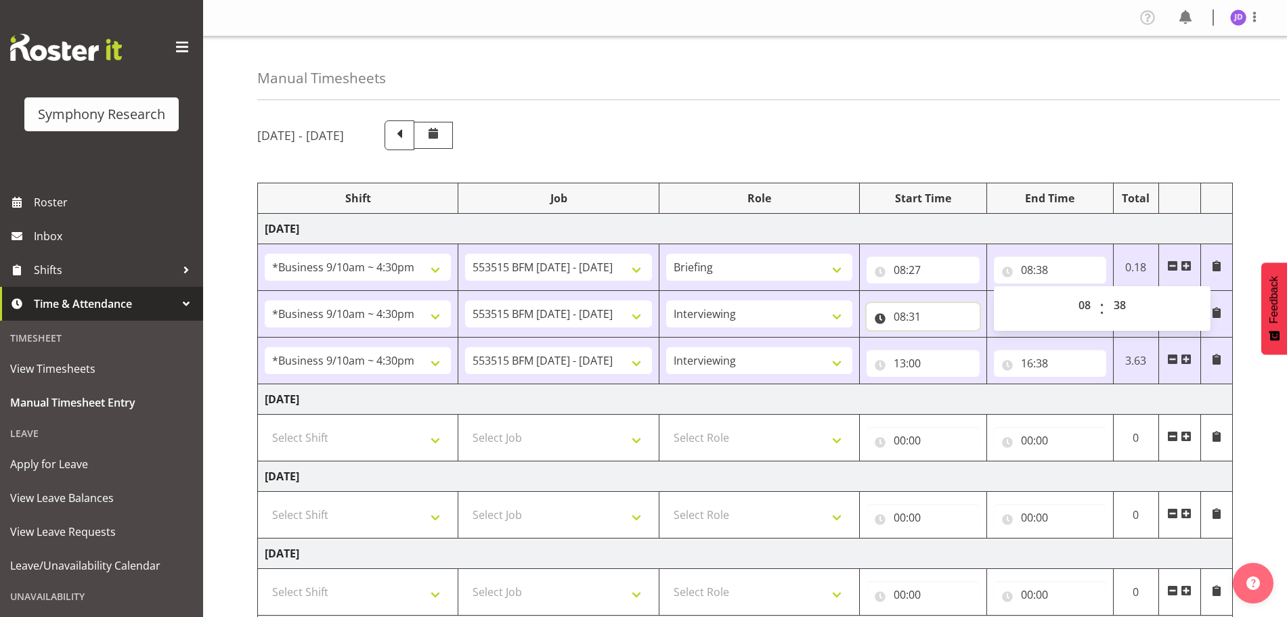
click at [942, 318] on input "08:31" at bounding box center [923, 316] width 112 height 27
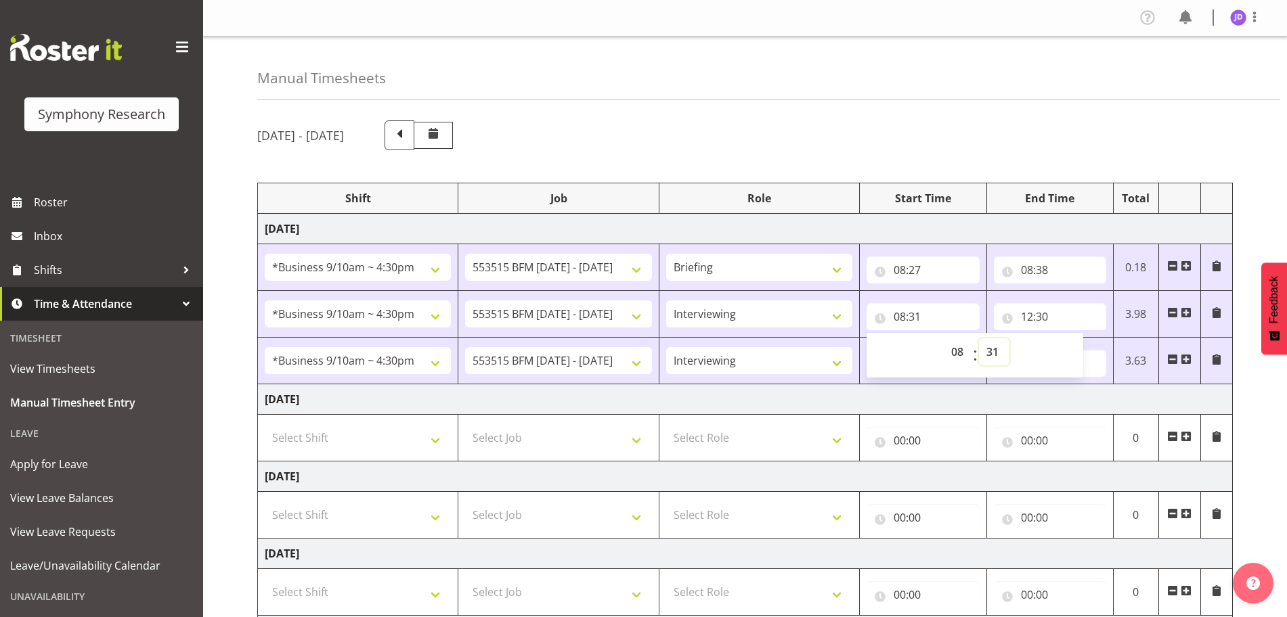
click at [995, 349] on select "00 01 02 03 04 05 06 07 08 09 10 11 12 13 14 15 16 17 18 19 20 21 22 23 24 25 2…" at bounding box center [994, 351] width 30 height 27
select select "38"
click at [979, 338] on select "00 01 02 03 04 05 06 07 08 09 10 11 12 13 14 15 16 17 18 19 20 21 22 23 24 25 2…" at bounding box center [994, 351] width 30 height 27
type input "08:38"
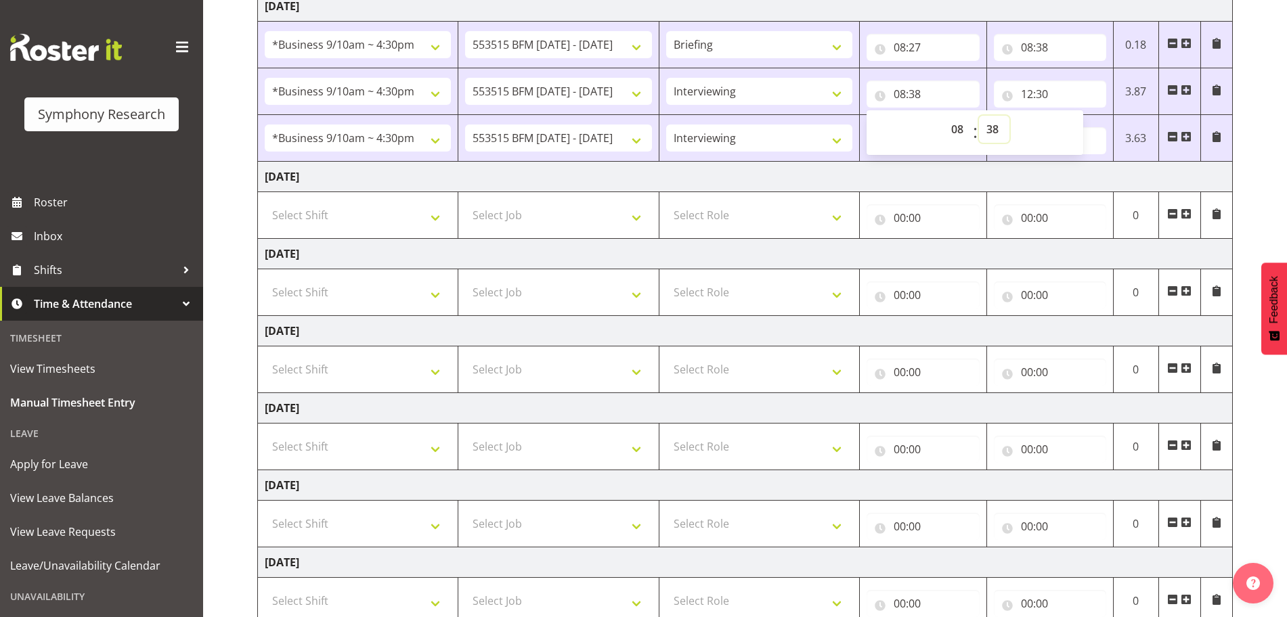
scroll to position [319, 0]
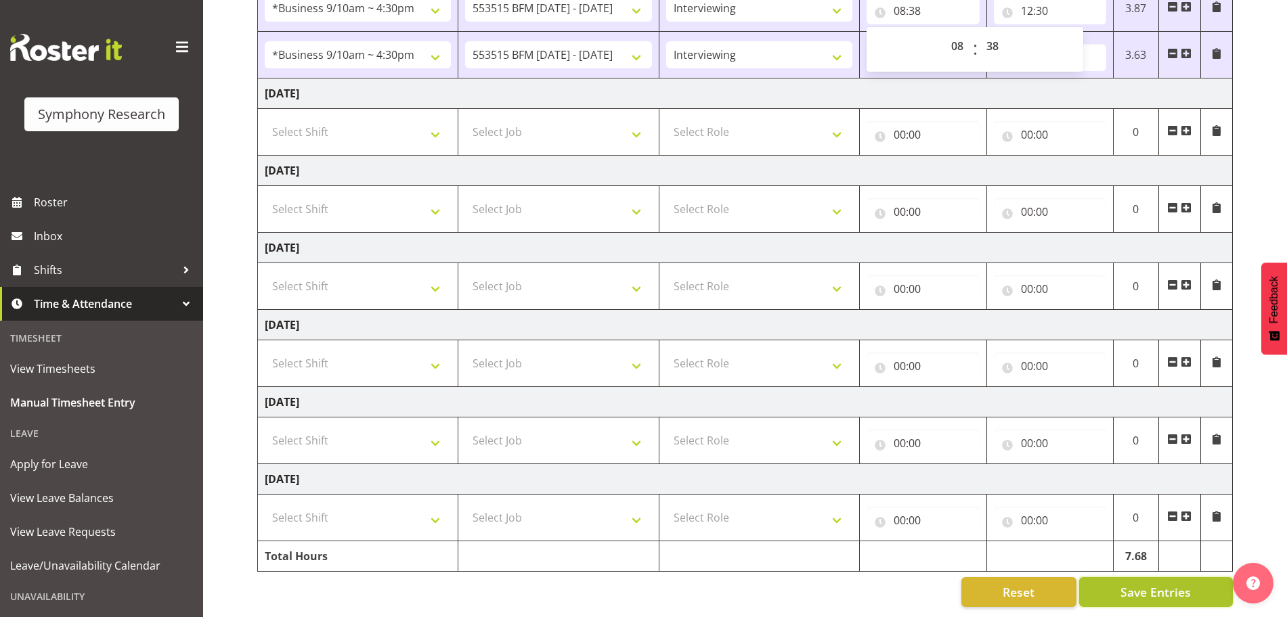
click at [1164, 584] on span "Save Entries" at bounding box center [1155, 593] width 70 height 18
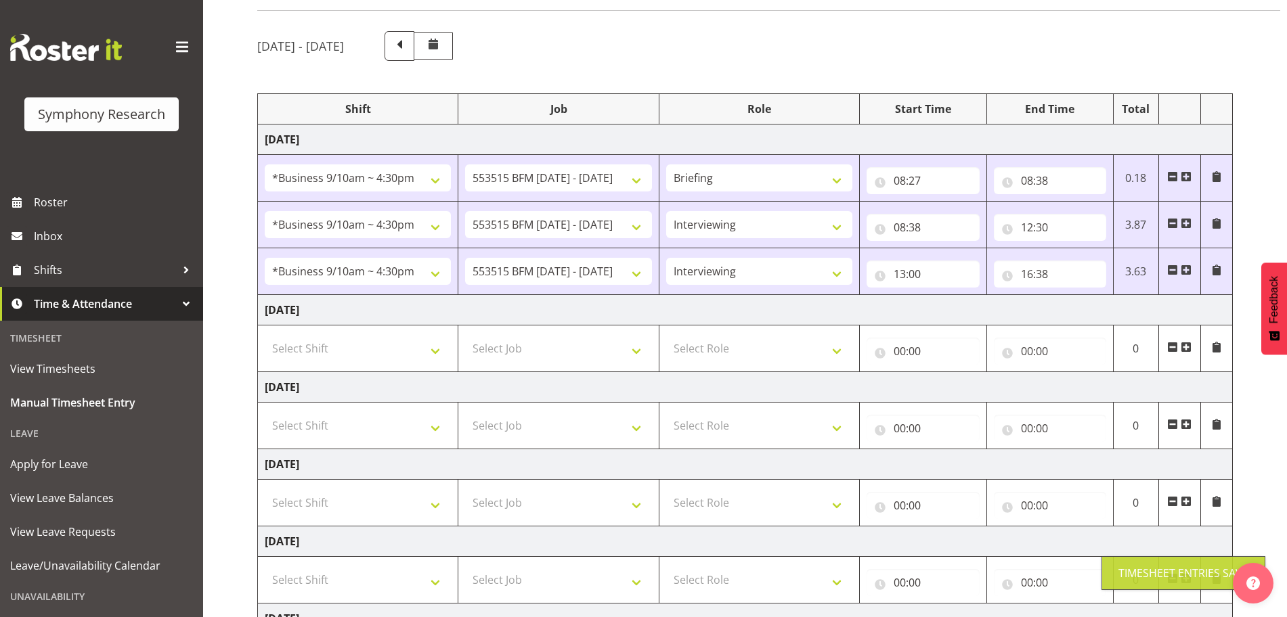
scroll to position [83, 0]
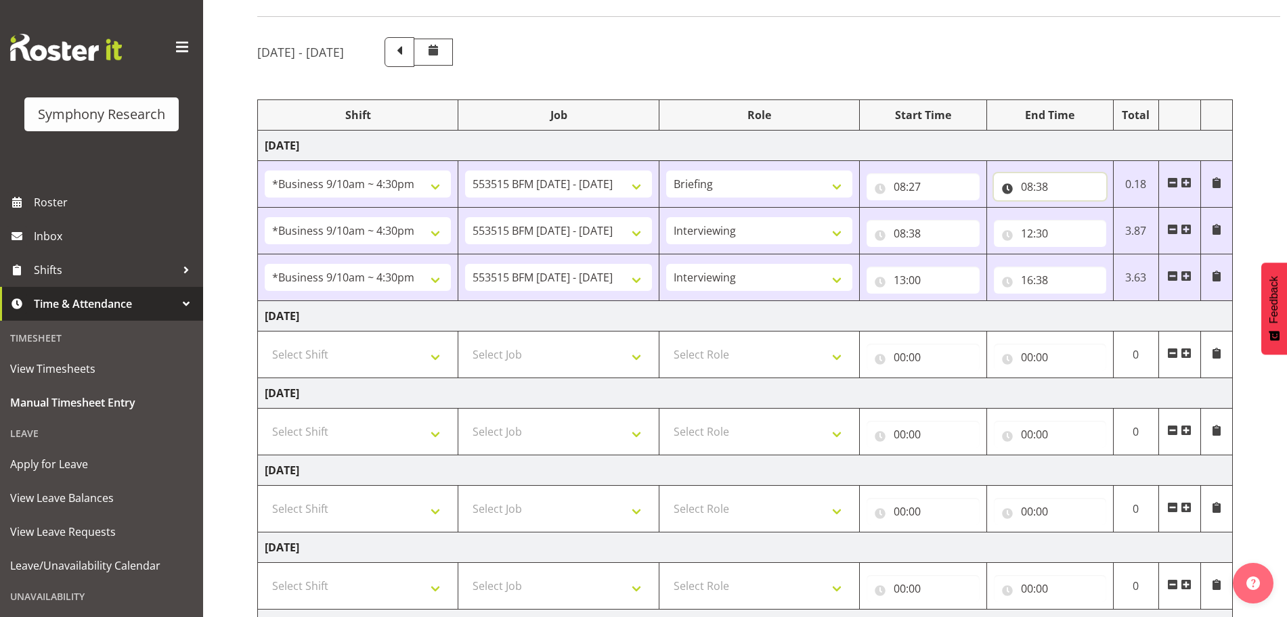
click at [1059, 183] on input "08:38" at bounding box center [1050, 186] width 112 height 27
click at [1121, 220] on select "00 01 02 03 04 05 06 07 08 09 10 11 12 13 14 15 16 17 18 19 20 21 22 23 24 25 2…" at bounding box center [1121, 222] width 30 height 27
select select "37"
click at [1106, 209] on select "00 01 02 03 04 05 06 07 08 09 10 11 12 13 14 15 16 17 18 19 20 21 22 23 24 25 2…" at bounding box center [1121, 222] width 30 height 27
type input "08:37"
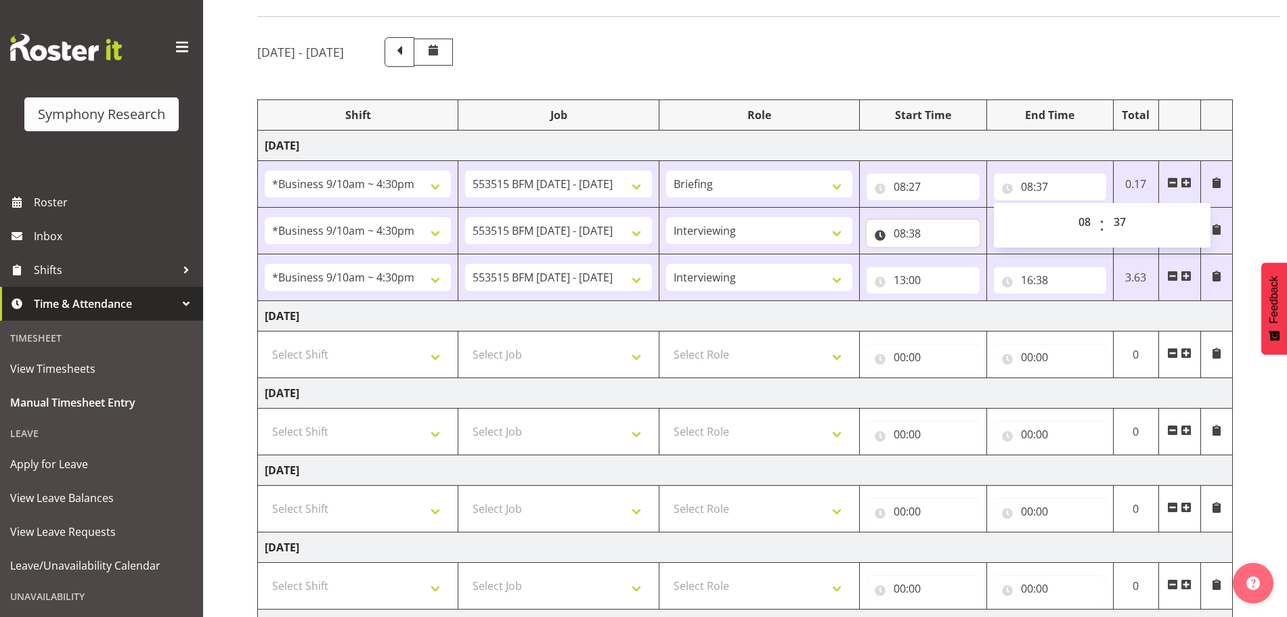
click at [919, 237] on input "08:38" at bounding box center [923, 233] width 112 height 27
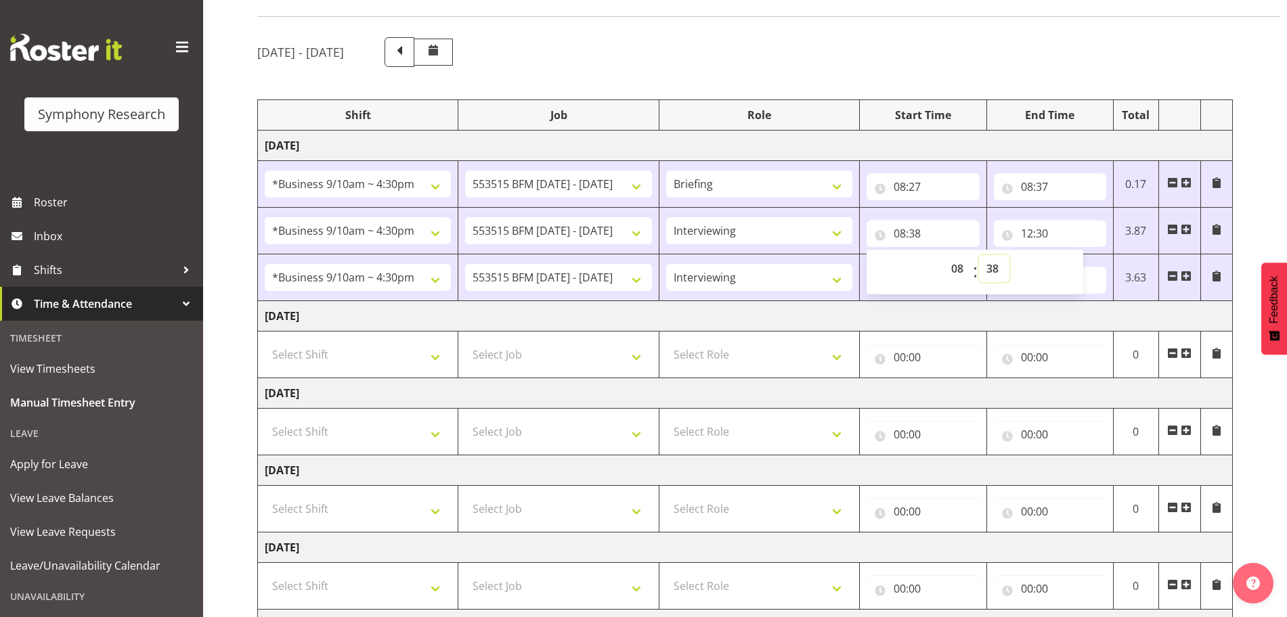
click at [992, 270] on select "00 01 02 03 04 05 06 07 08 09 10 11 12 13 14 15 16 17 18 19 20 21 22 23 24 25 2…" at bounding box center [994, 268] width 30 height 27
select select "37"
click at [979, 255] on select "00 01 02 03 04 05 06 07 08 09 10 11 12 13 14 15 16 17 18 19 20 21 22 23 24 25 2…" at bounding box center [994, 268] width 30 height 27
type input "08:37"
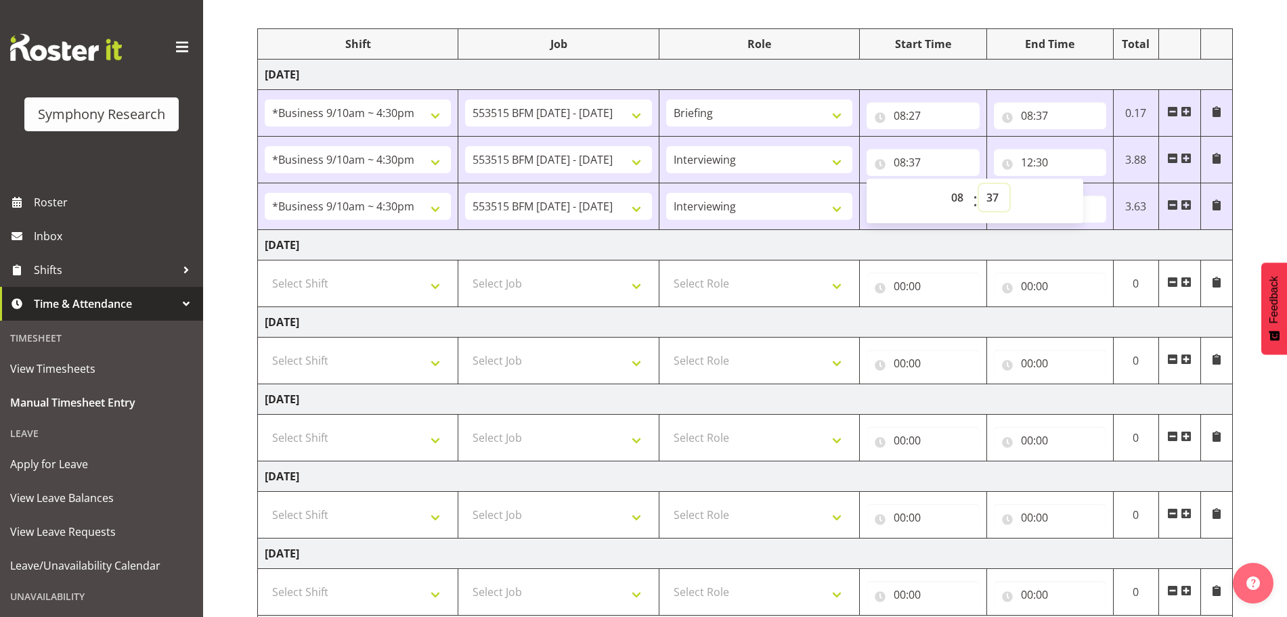
scroll to position [319, 0]
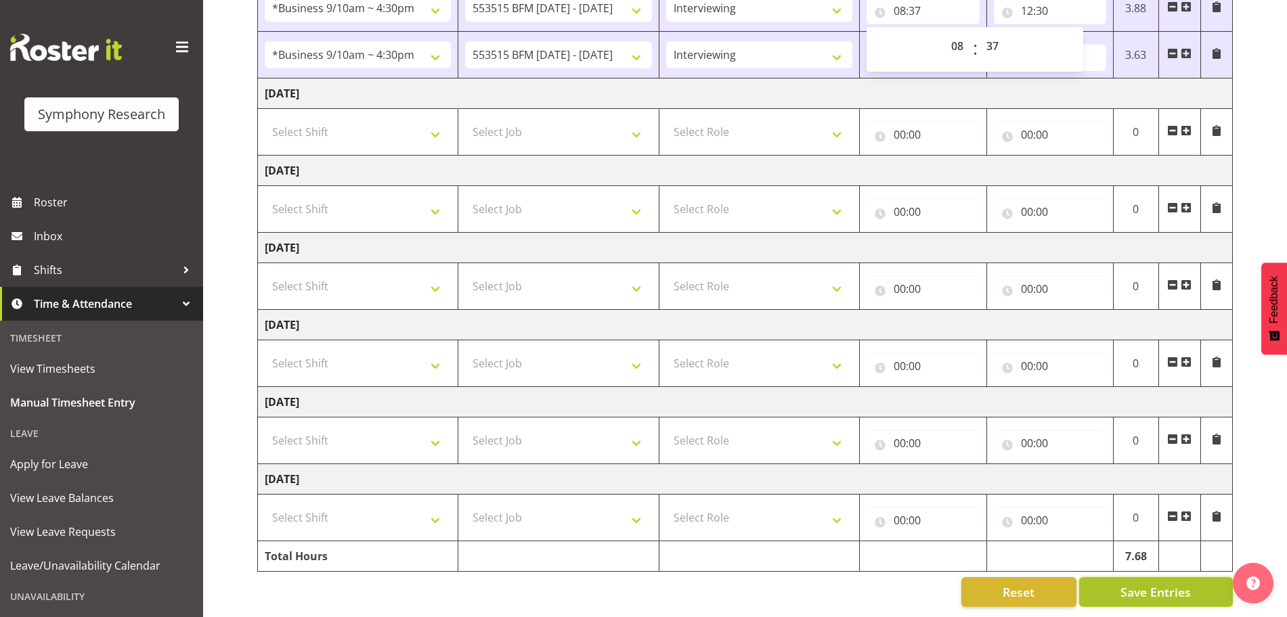
click at [1183, 584] on span "Save Entries" at bounding box center [1155, 593] width 70 height 18
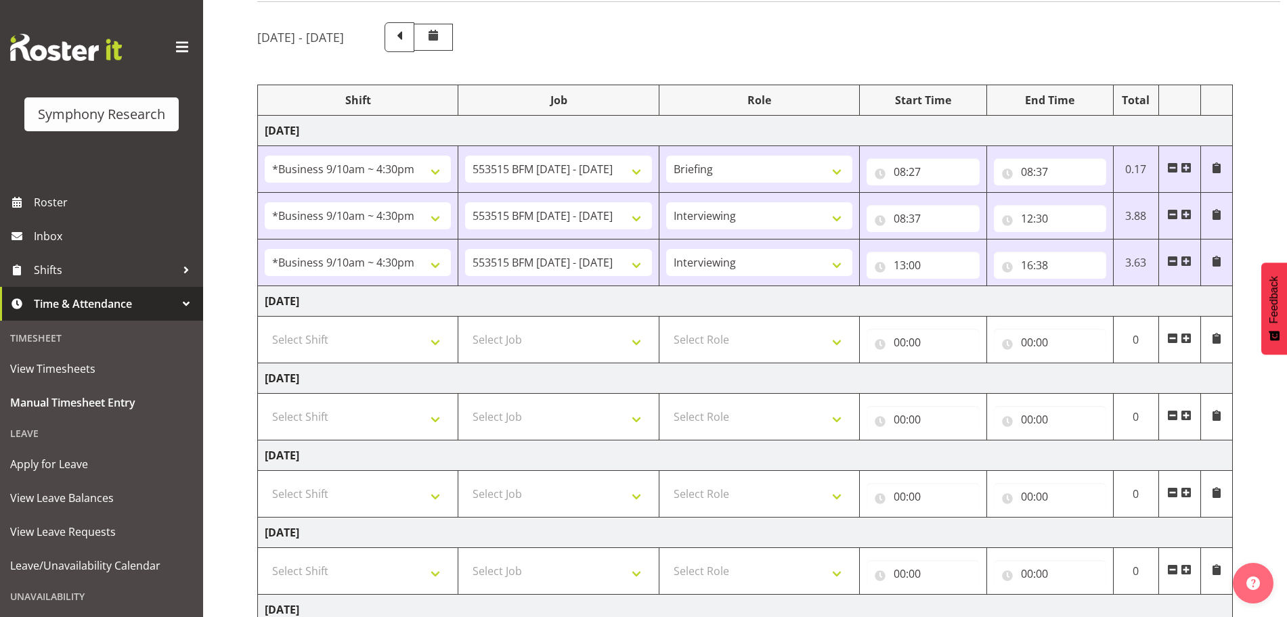
scroll to position [0, 0]
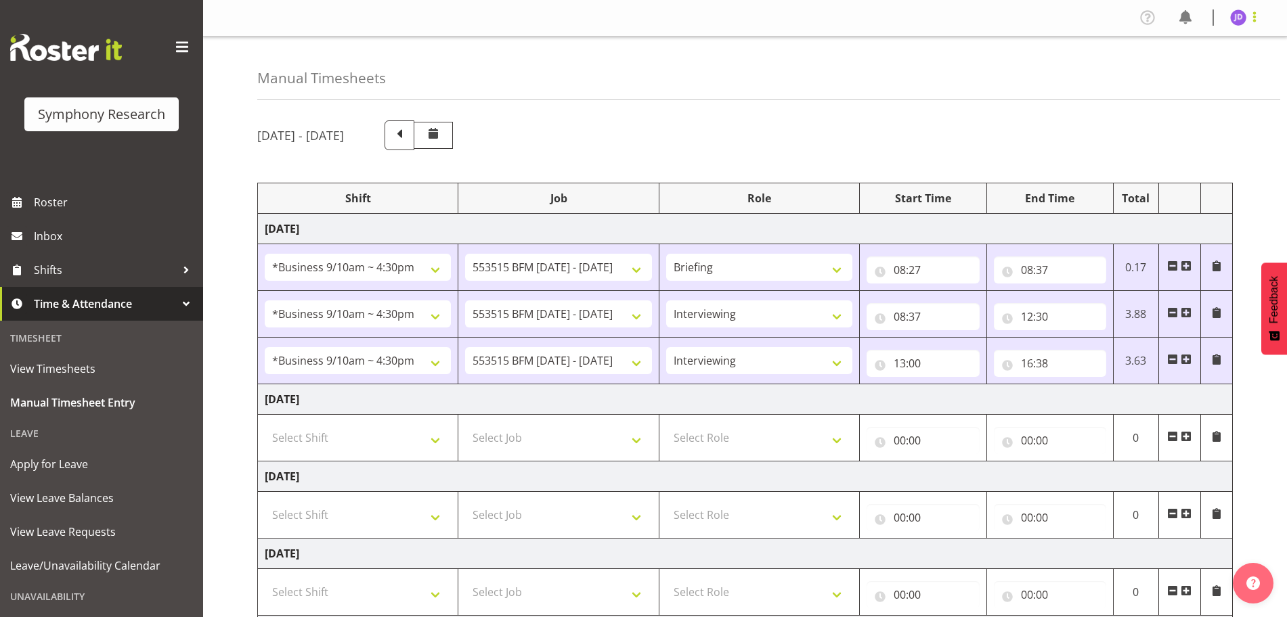
click at [1257, 15] on span at bounding box center [1254, 17] width 16 height 16
click at [1177, 73] on link "Log Out" at bounding box center [1198, 71] width 130 height 24
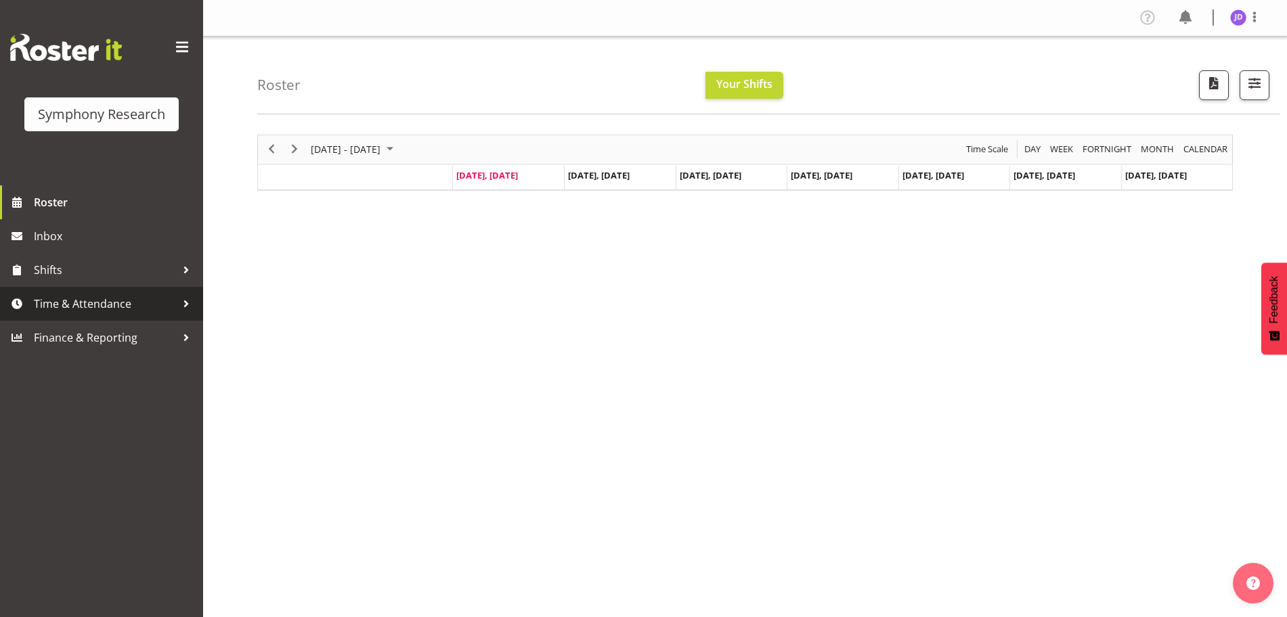
click at [85, 304] on span "Time & Attendance" at bounding box center [105, 304] width 142 height 20
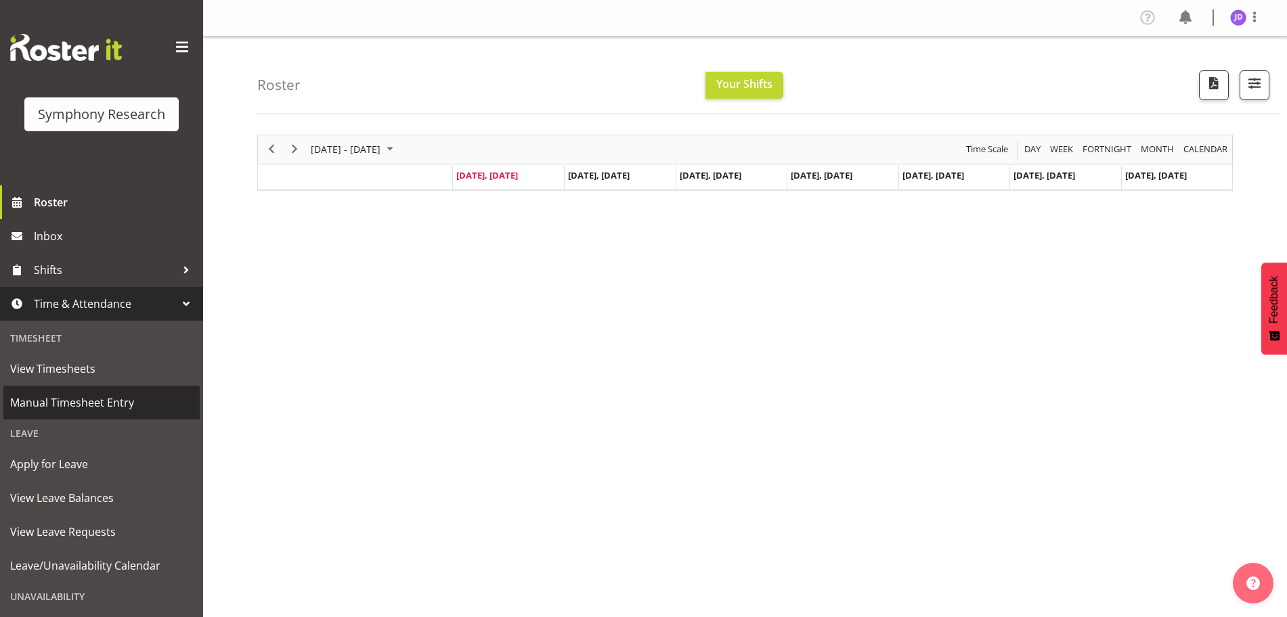
click at [95, 404] on span "Manual Timesheet Entry" at bounding box center [101, 403] width 183 height 20
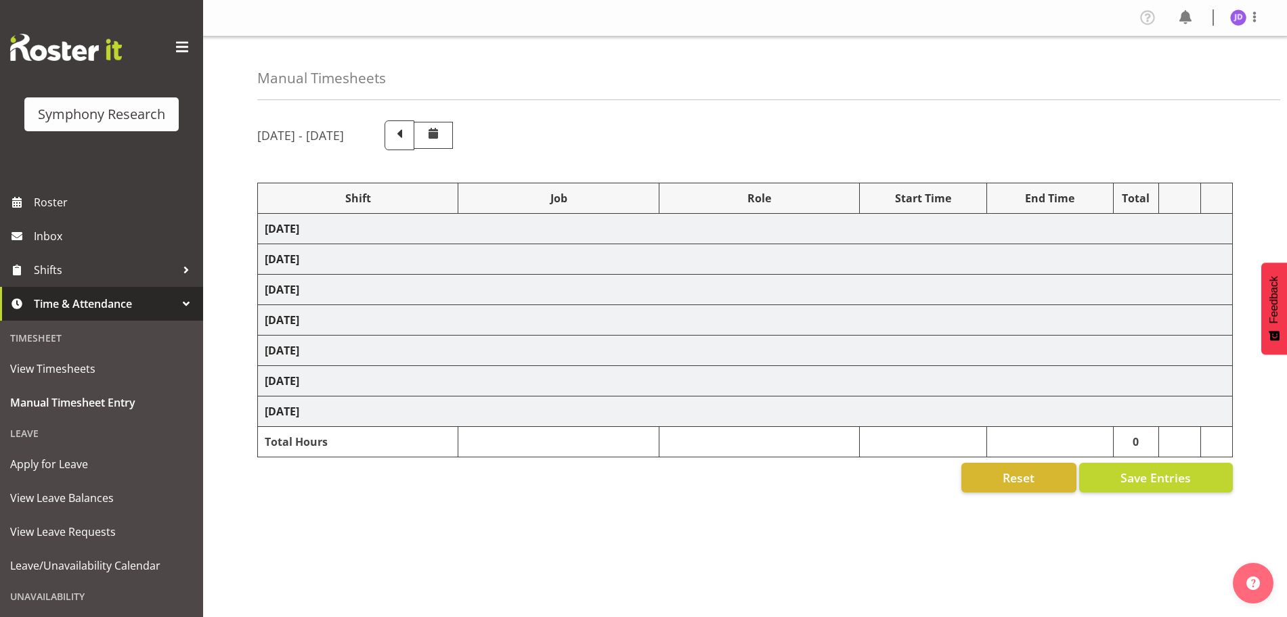
select select "26078"
select select "10731"
select select "26078"
select select "10731"
select select "47"
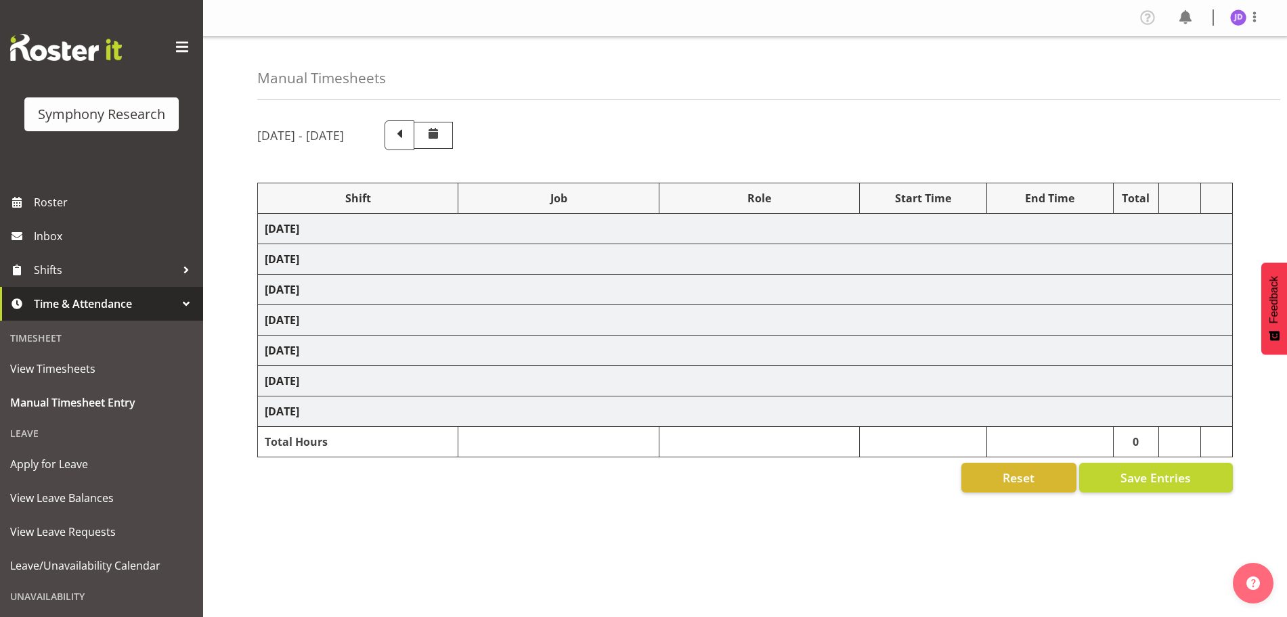
select select "26078"
select select "10731"
select select "47"
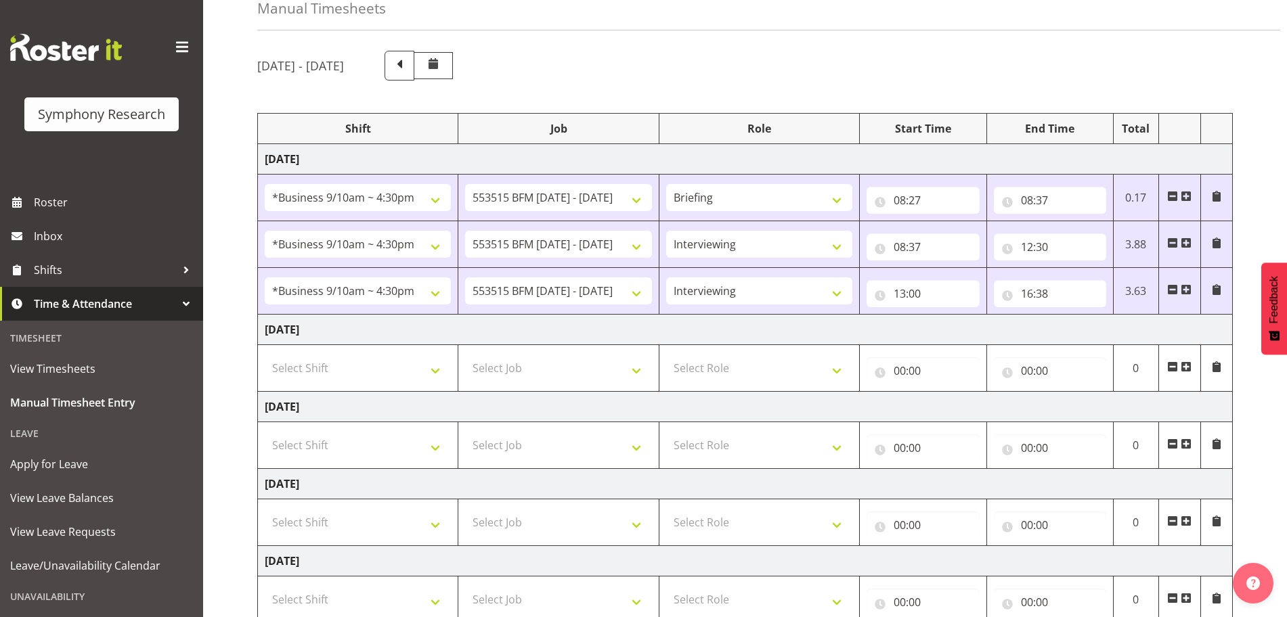
scroll to position [319, 0]
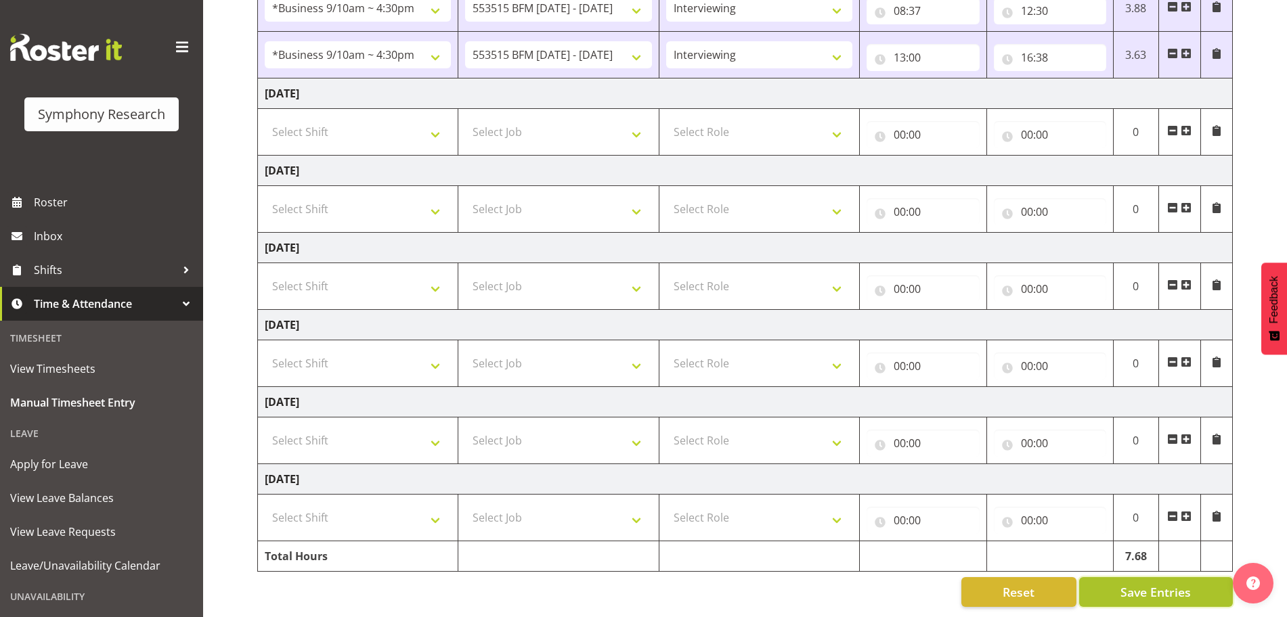
click at [1154, 584] on span "Save Entries" at bounding box center [1155, 593] width 70 height 18
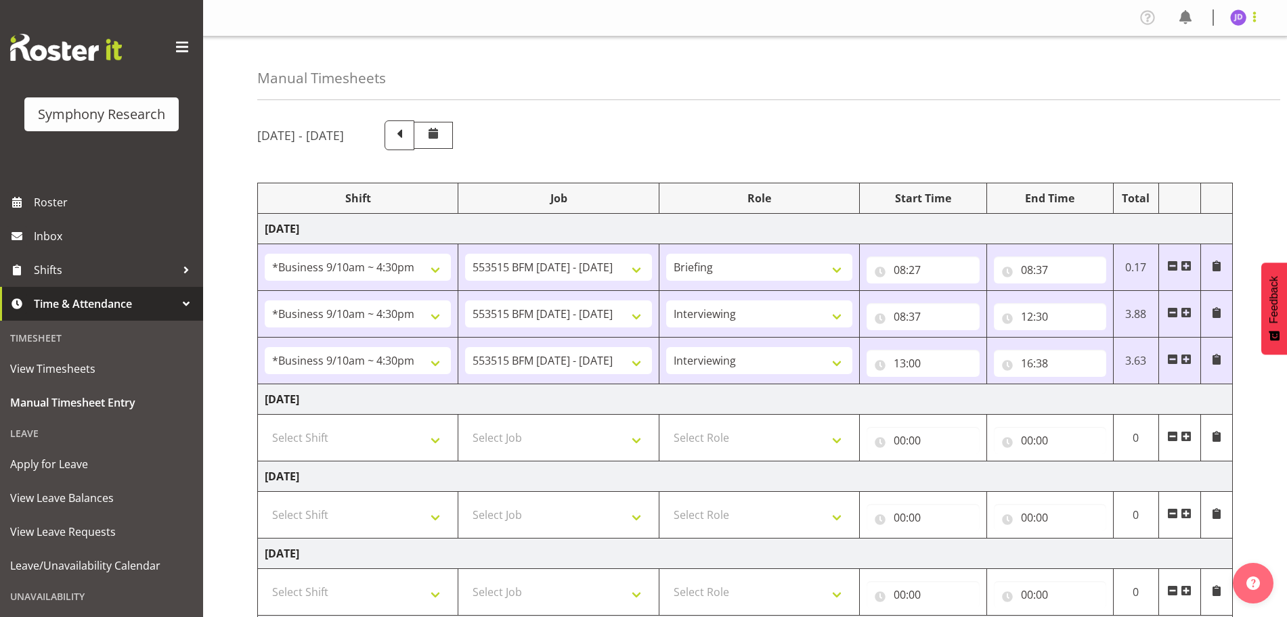
click at [1256, 15] on span at bounding box center [1254, 17] width 16 height 16
click at [1169, 74] on link "Log Out" at bounding box center [1198, 71] width 130 height 24
